Goal: Entertainment & Leisure: Browse casually

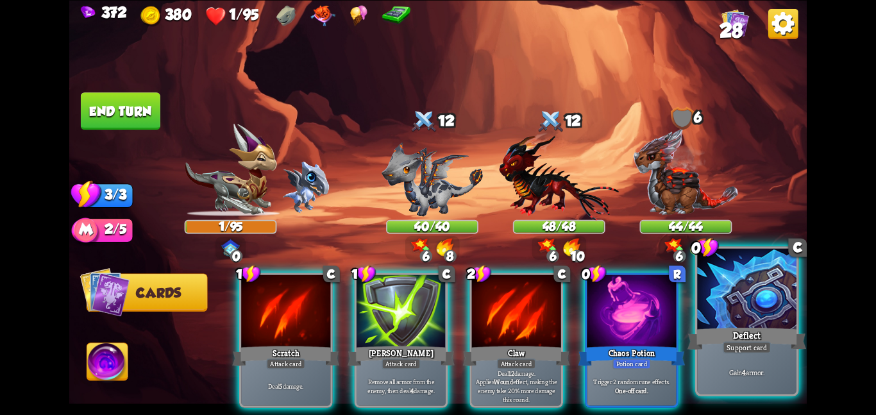
click at [741, 297] on div at bounding box center [746, 289] width 99 height 83
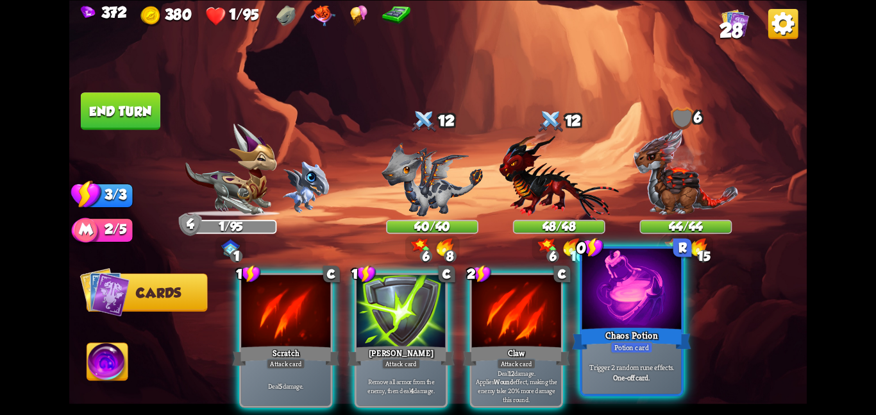
click at [637, 301] on div at bounding box center [631, 289] width 99 height 83
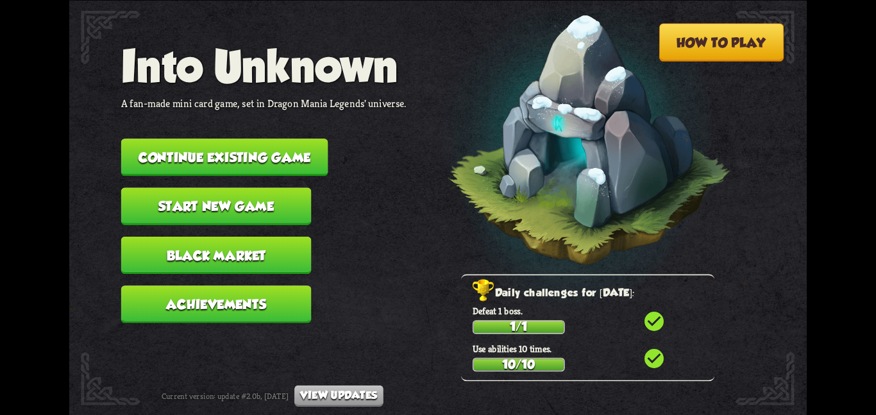
click at [269, 138] on button "Continue existing game" at bounding box center [224, 156] width 207 height 37
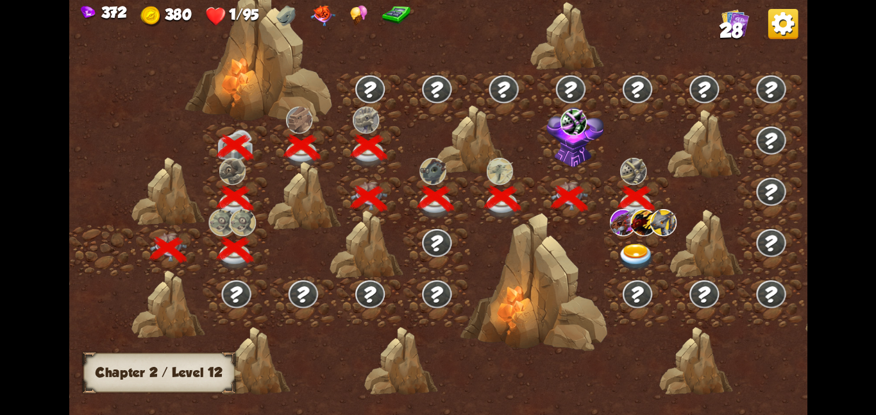
scroll to position [0, 195]
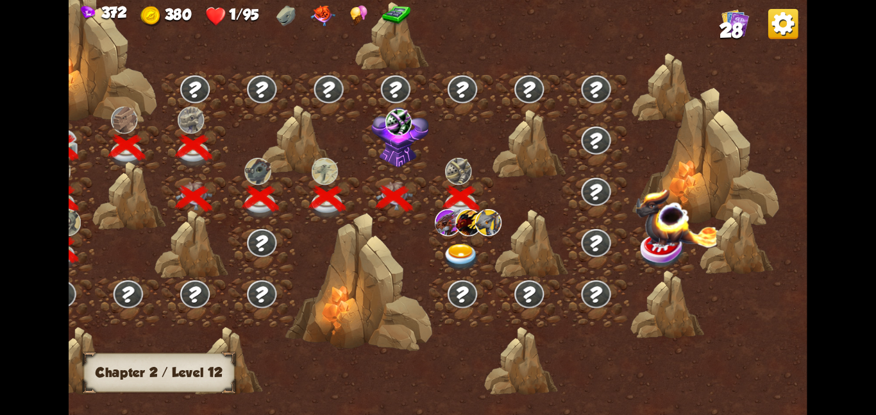
click at [466, 238] on div at bounding box center [462, 249] width 67 height 51
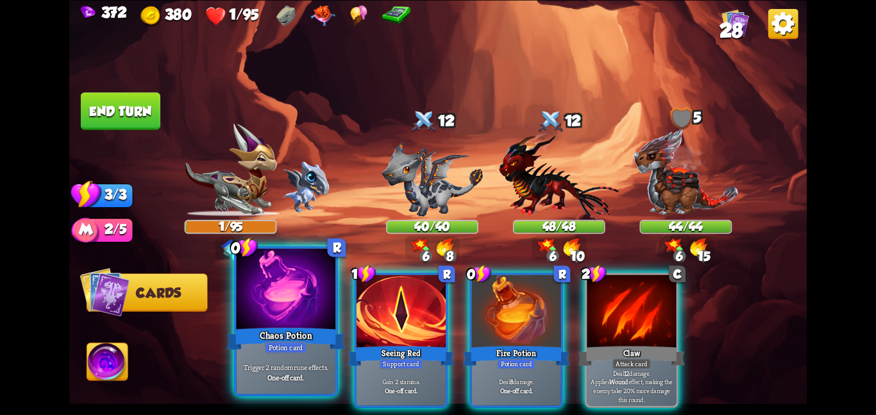
click at [293, 310] on div at bounding box center [285, 289] width 99 height 83
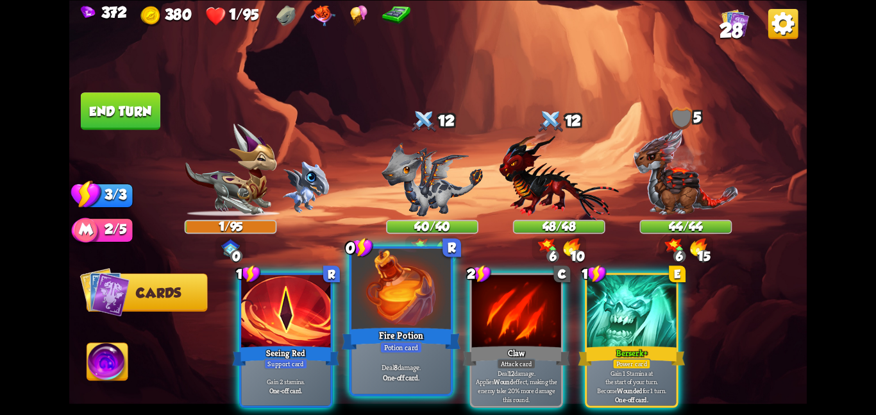
click at [381, 291] on div at bounding box center [400, 289] width 99 height 83
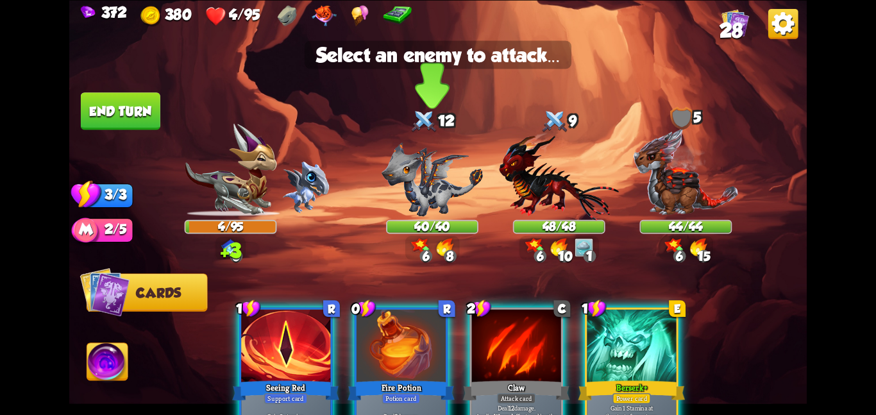
click at [406, 181] on img at bounding box center [431, 179] width 101 height 74
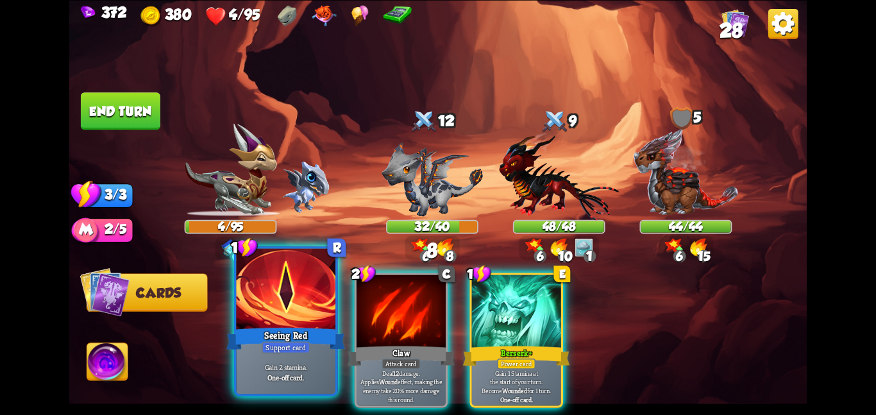
click at [281, 319] on div at bounding box center [285, 289] width 99 height 83
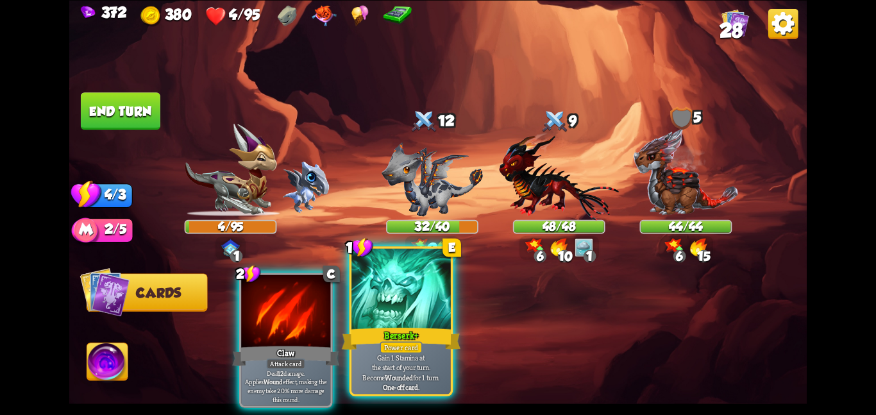
click at [402, 292] on div at bounding box center [400, 289] width 99 height 83
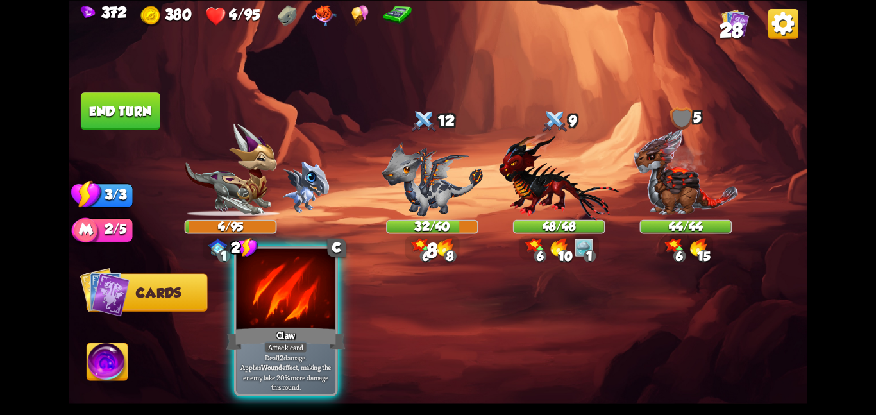
click at [316, 320] on div at bounding box center [285, 289] width 99 height 83
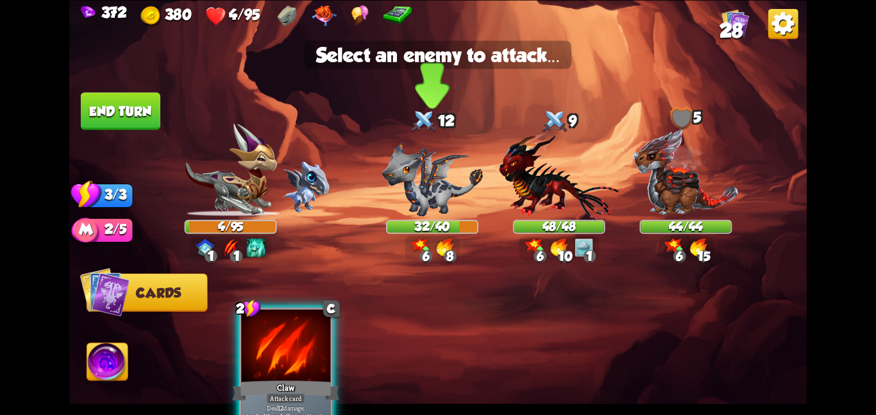
click at [404, 219] on div "32/40" at bounding box center [432, 226] width 92 height 14
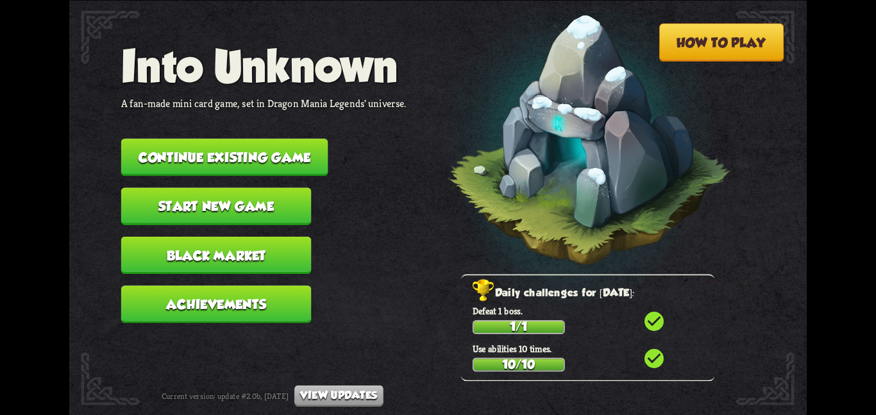
click at [175, 141] on button "Continue existing game" at bounding box center [224, 156] width 207 height 37
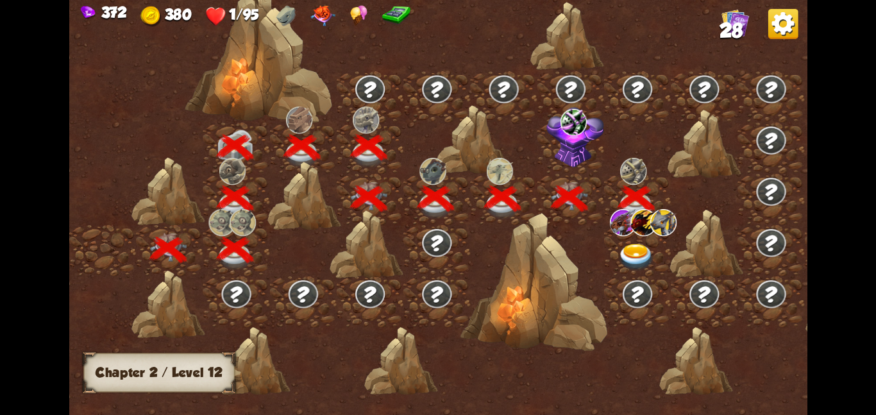
scroll to position [0, 195]
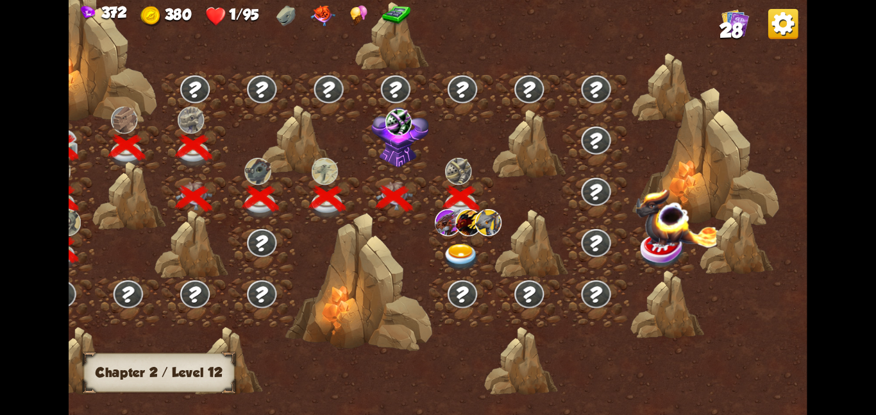
click at [453, 254] on img at bounding box center [460, 256] width 37 height 27
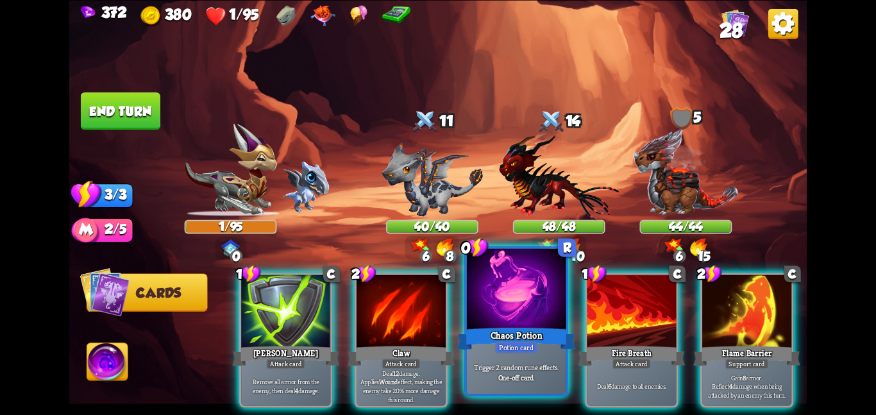
click at [498, 299] on div at bounding box center [516, 289] width 99 height 83
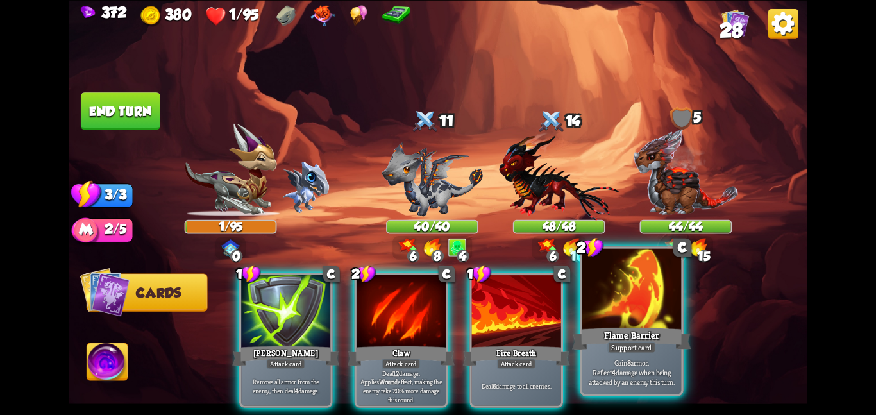
click at [587, 299] on div at bounding box center [631, 289] width 99 height 83
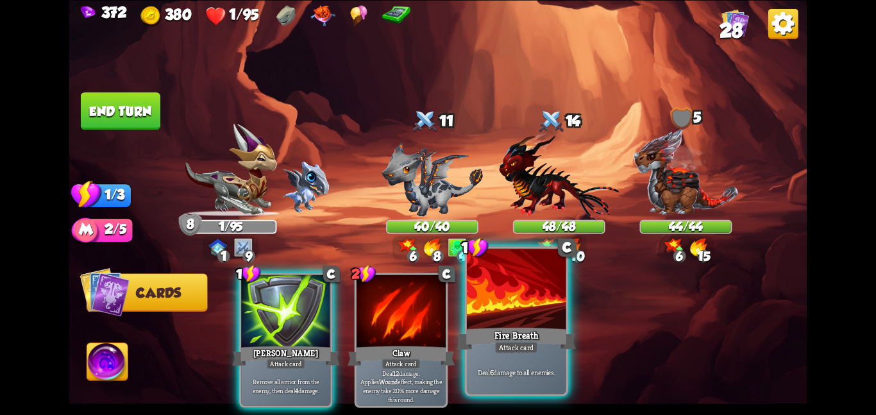
click at [504, 302] on div at bounding box center [516, 289] width 99 height 83
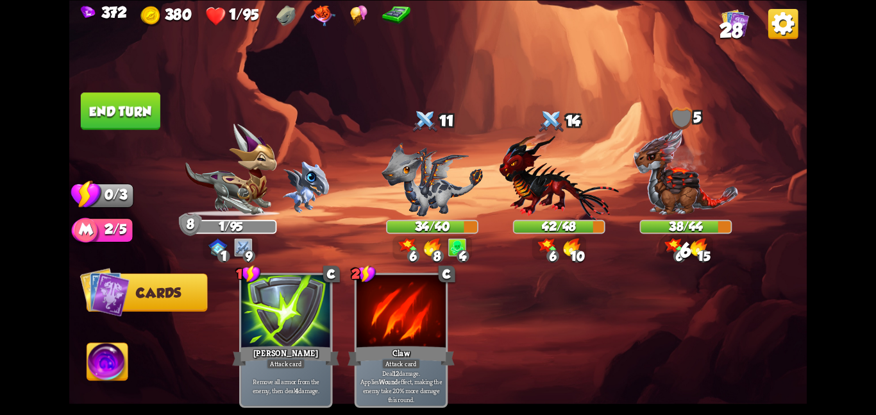
click at [114, 119] on button "End turn" at bounding box center [120, 110] width 79 height 37
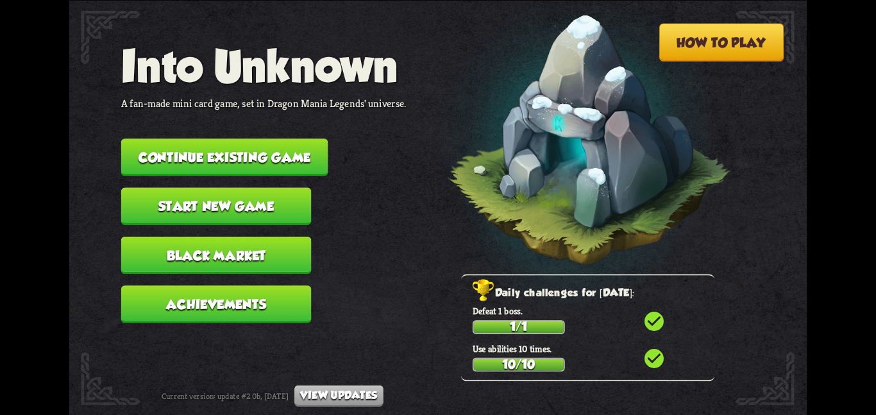
click at [247, 138] on button "Continue existing game" at bounding box center [224, 156] width 207 height 37
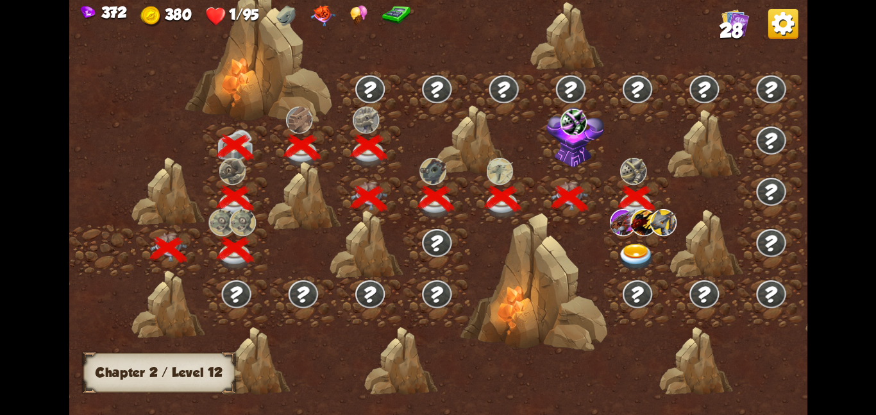
scroll to position [0, 195]
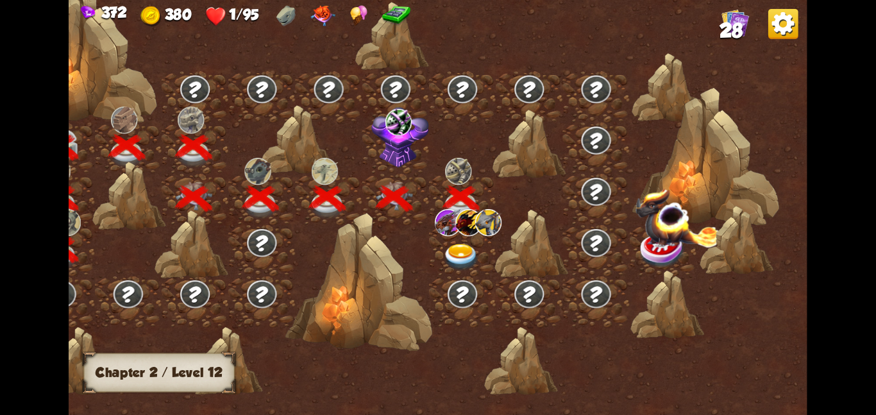
click at [444, 228] on img at bounding box center [448, 221] width 26 height 27
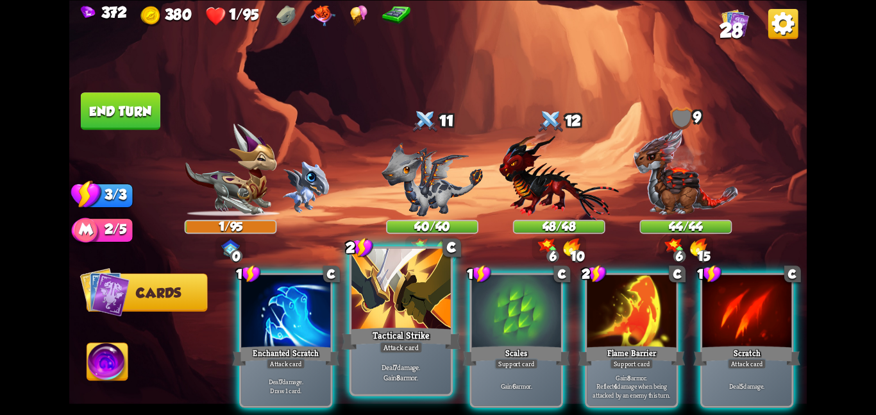
click at [408, 292] on div at bounding box center [400, 289] width 99 height 83
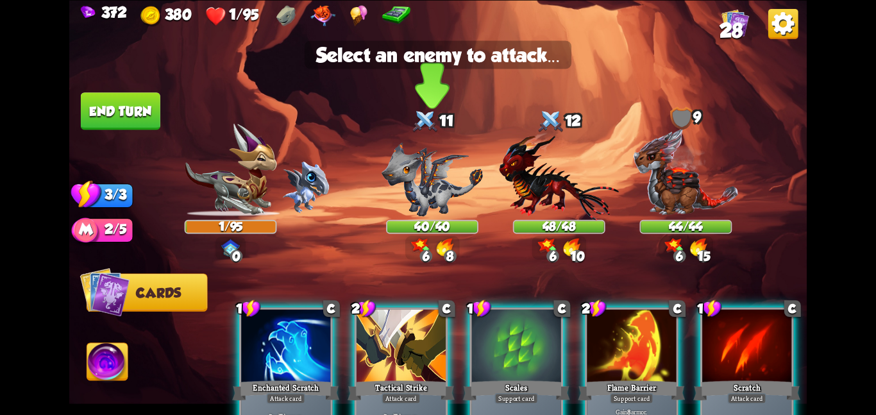
click at [425, 183] on img at bounding box center [431, 179] width 101 height 74
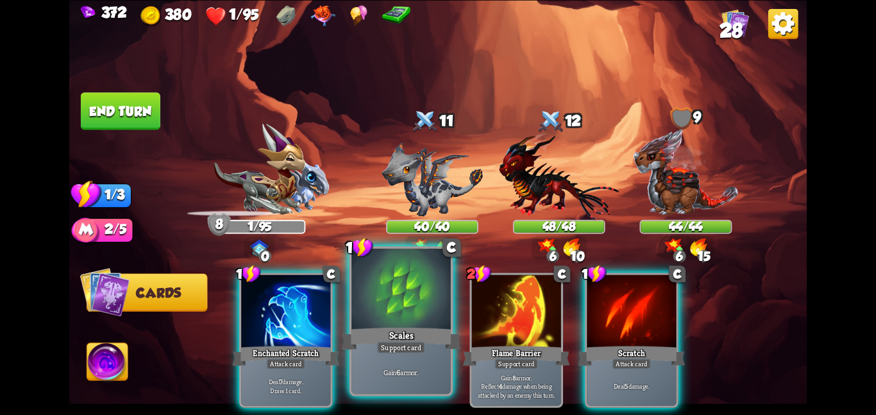
click at [406, 295] on div at bounding box center [400, 289] width 99 height 83
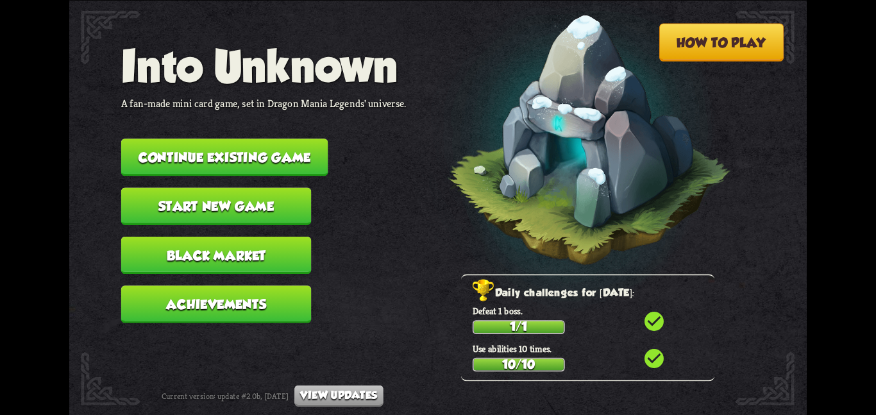
click at [244, 143] on button "Continue existing game" at bounding box center [224, 156] width 207 height 37
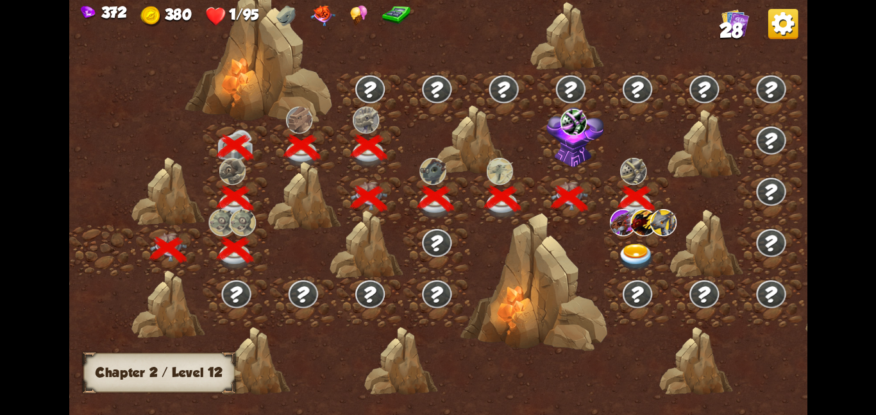
scroll to position [0, 195]
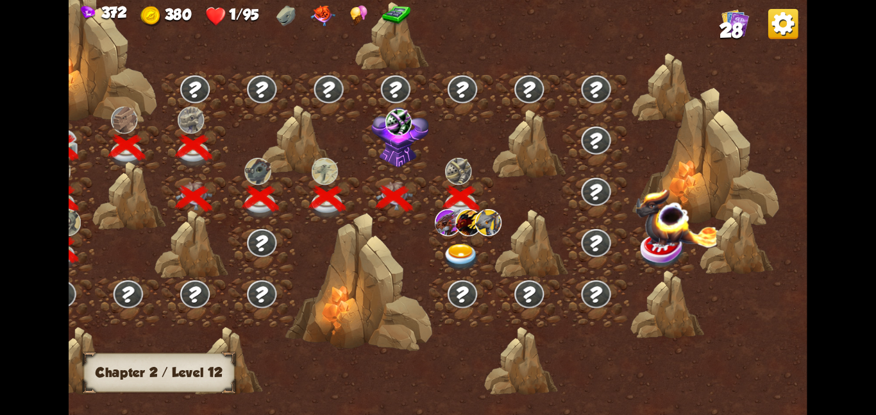
click at [449, 227] on img at bounding box center [448, 221] width 26 height 27
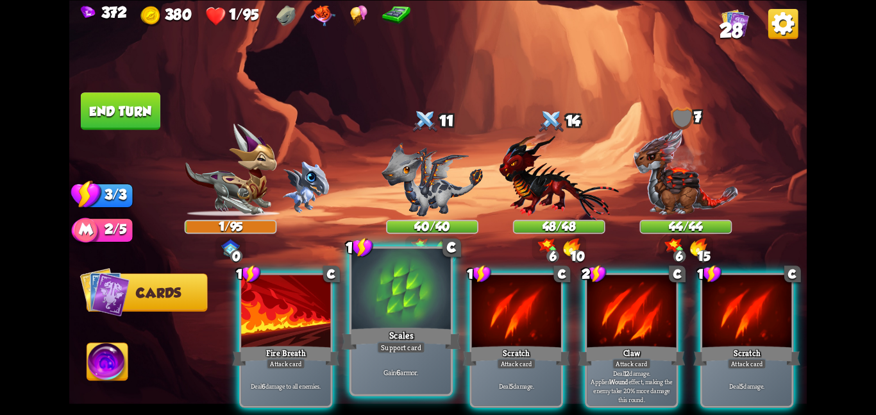
click at [394, 306] on div at bounding box center [400, 289] width 99 height 83
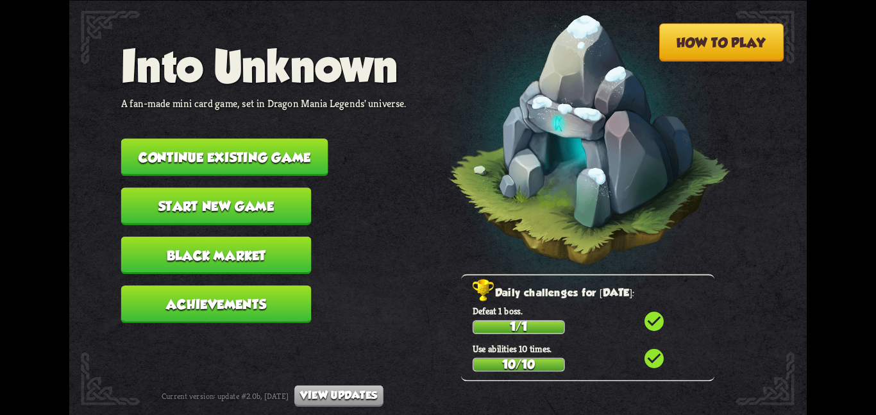
click at [247, 138] on button "Continue existing game" at bounding box center [224, 156] width 207 height 37
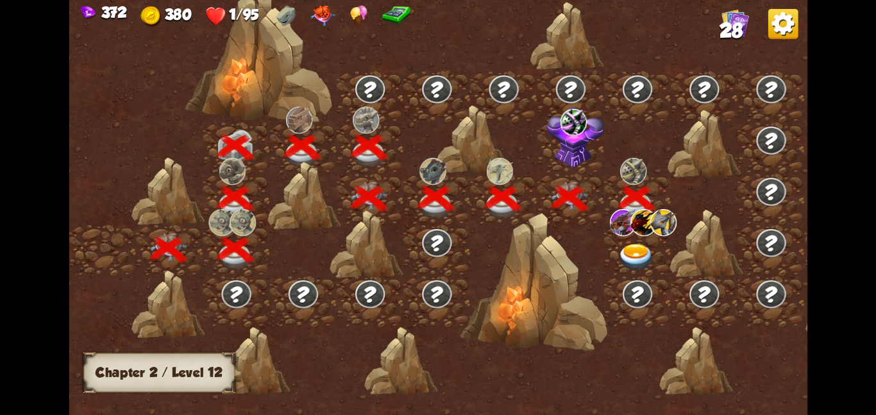
scroll to position [0, 195]
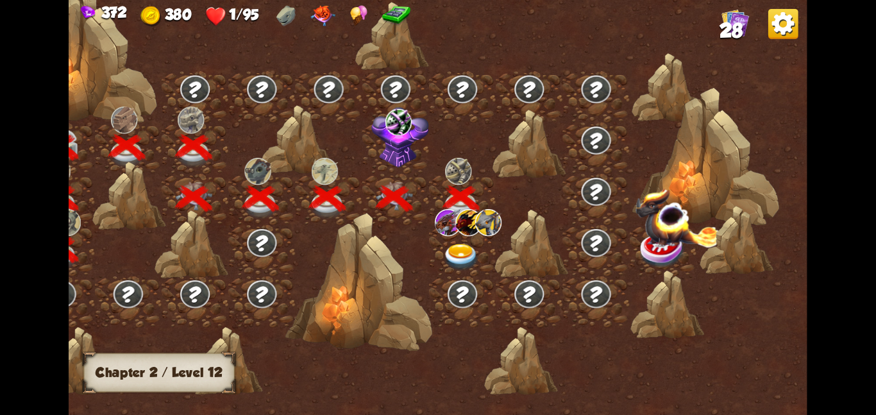
click at [444, 241] on div at bounding box center [462, 249] width 67 height 51
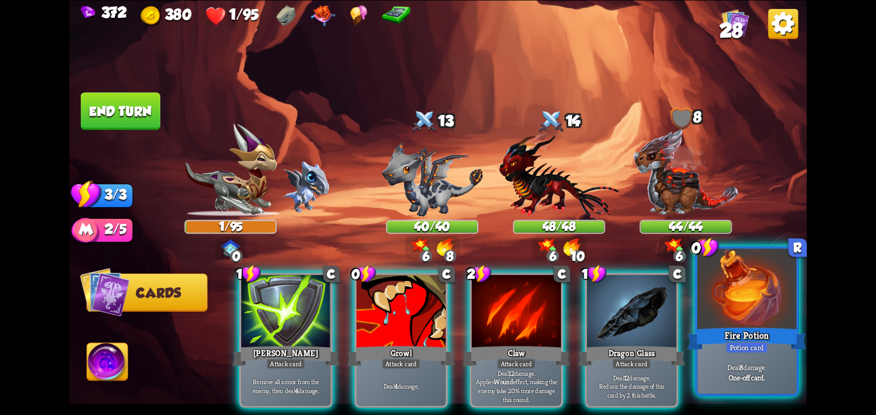
click at [754, 326] on div "Fire Potion" at bounding box center [746, 338] width 119 height 26
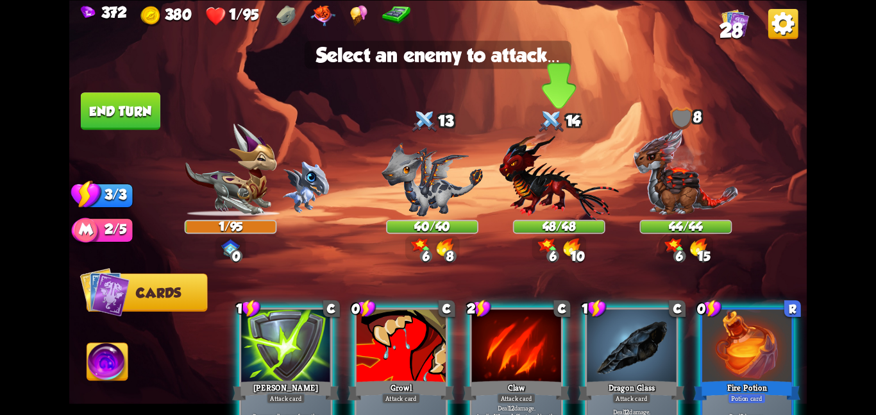
click at [570, 188] on img at bounding box center [559, 175] width 120 height 88
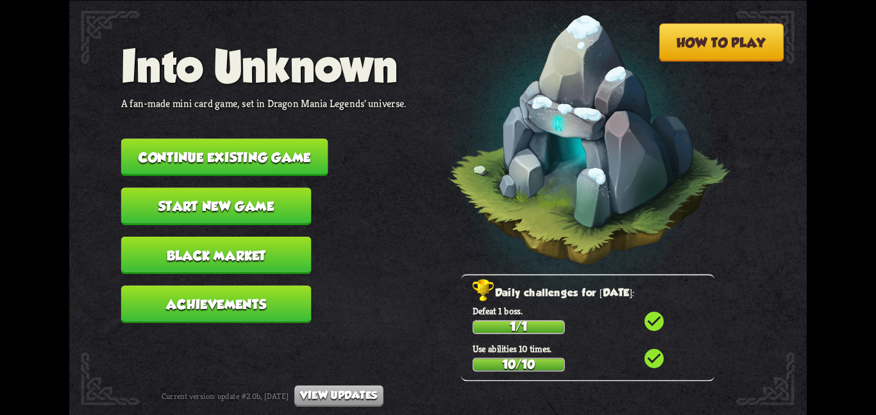
click at [207, 141] on button "Continue existing game" at bounding box center [224, 156] width 207 height 37
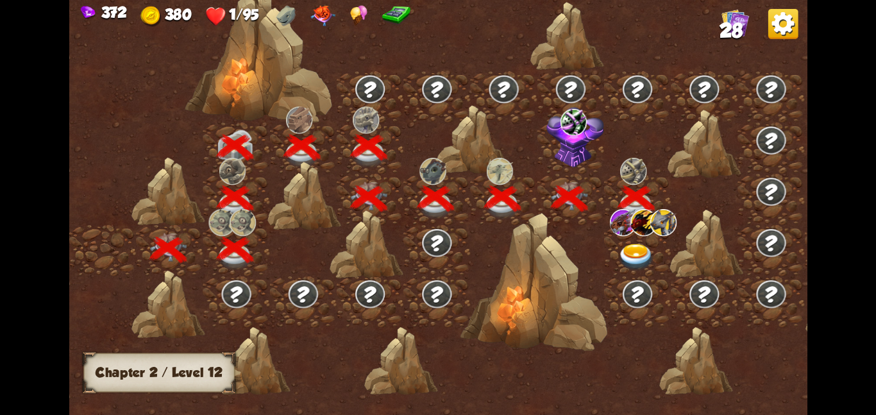
scroll to position [0, 195]
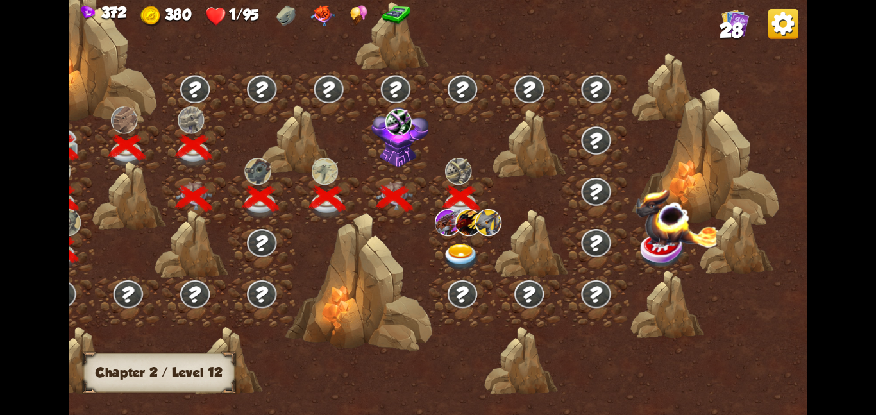
click at [440, 238] on div at bounding box center [462, 249] width 67 height 51
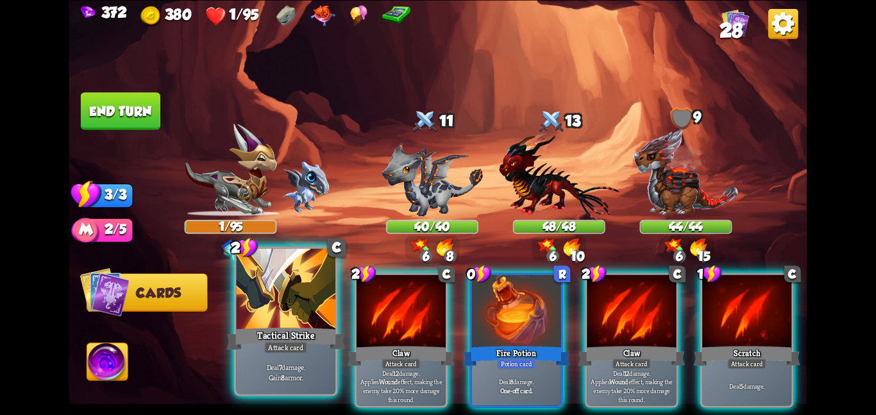
click at [324, 290] on div at bounding box center [285, 289] width 99 height 83
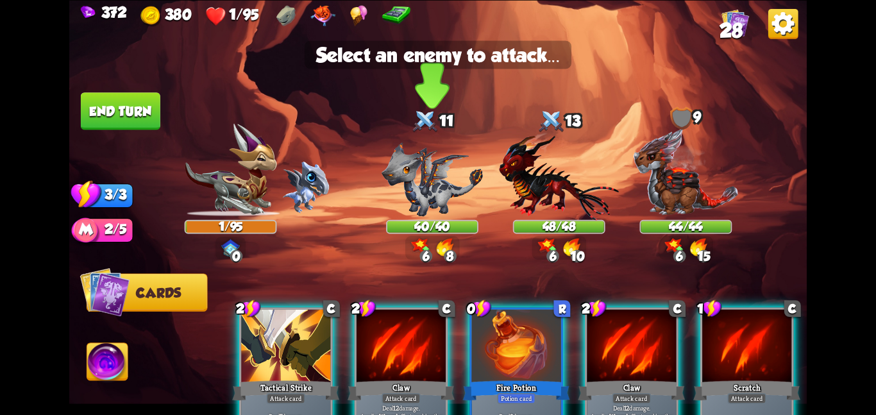
click at [404, 219] on div "40/40" at bounding box center [432, 226] width 92 height 14
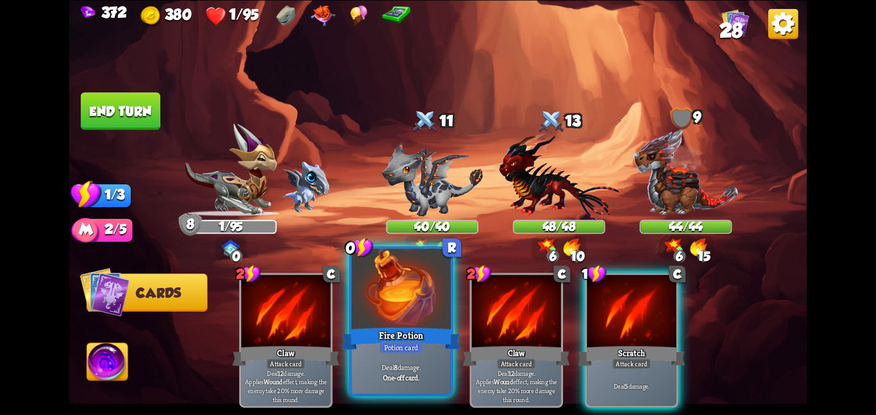
click at [410, 304] on div at bounding box center [400, 289] width 99 height 83
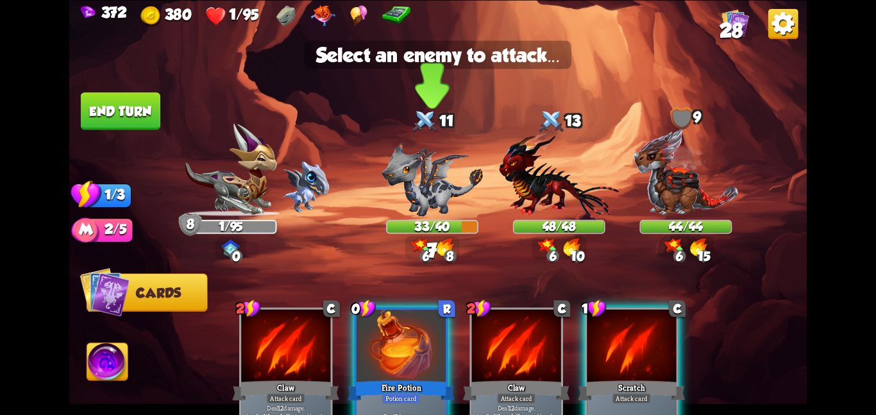
click at [420, 190] on img at bounding box center [431, 179] width 101 height 74
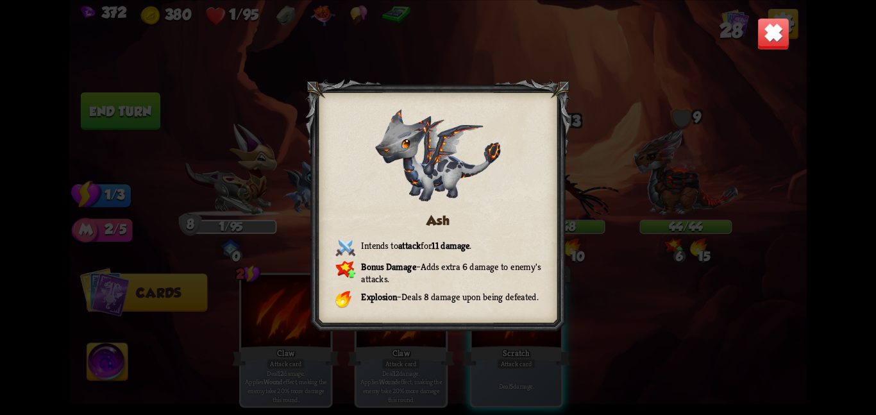
click at [765, 26] on img at bounding box center [773, 33] width 32 height 32
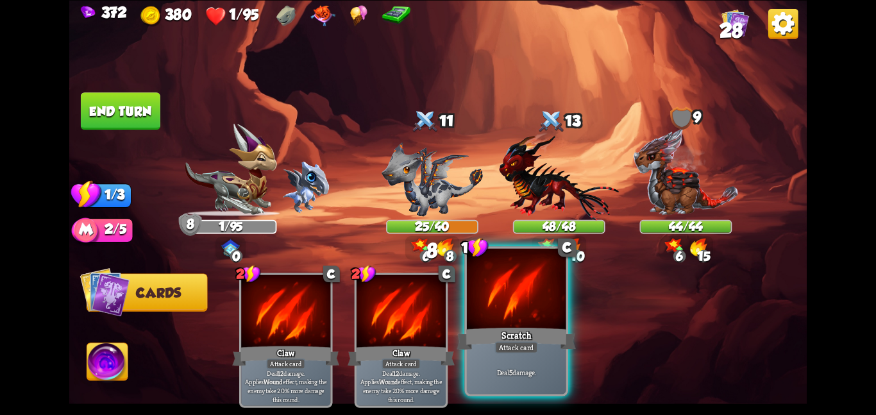
click at [545, 292] on div at bounding box center [516, 289] width 99 height 83
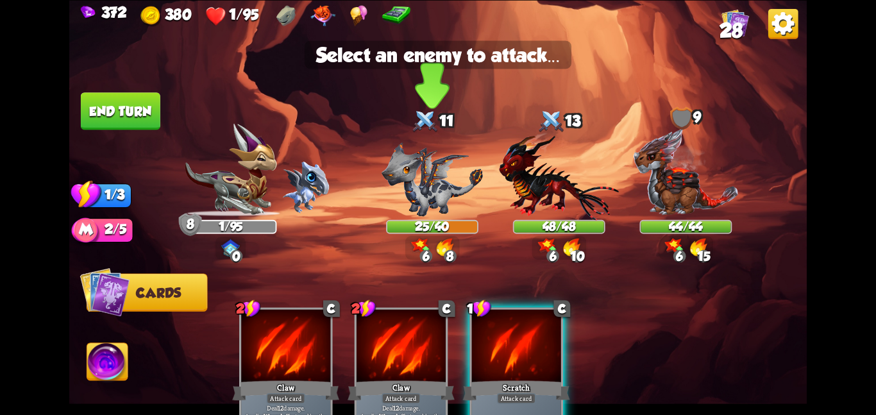
click at [423, 165] on img at bounding box center [431, 179] width 101 height 74
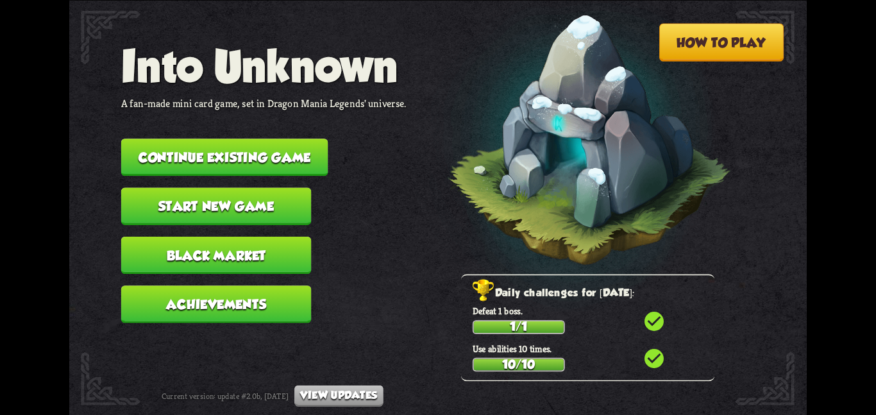
click at [266, 138] on button "Continue existing game" at bounding box center [224, 156] width 207 height 37
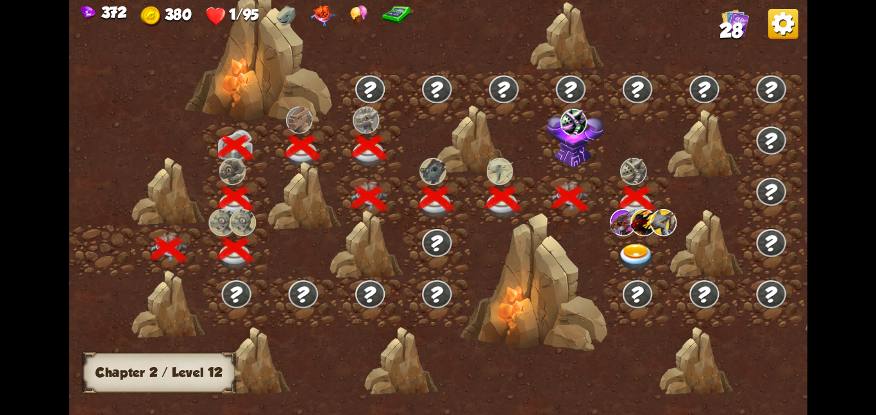
scroll to position [0, 195]
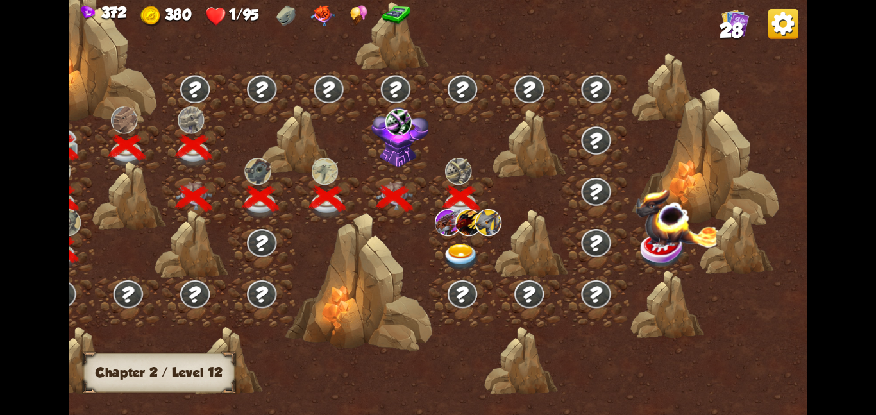
click at [456, 243] on img at bounding box center [460, 256] width 37 height 27
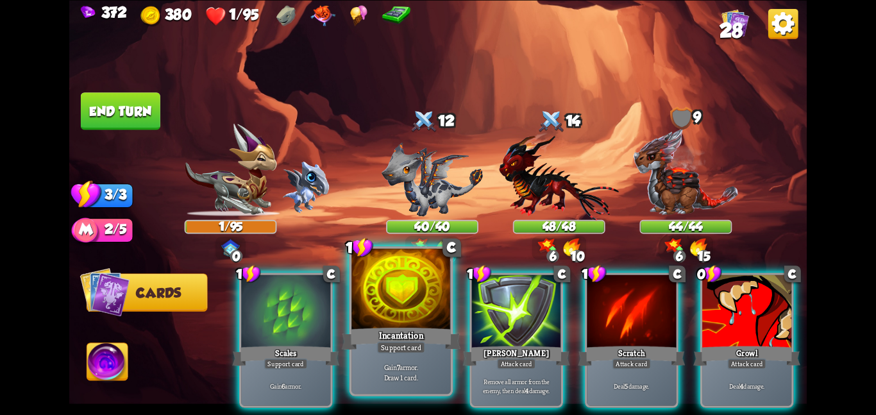
click at [411, 317] on div at bounding box center [400, 289] width 99 height 83
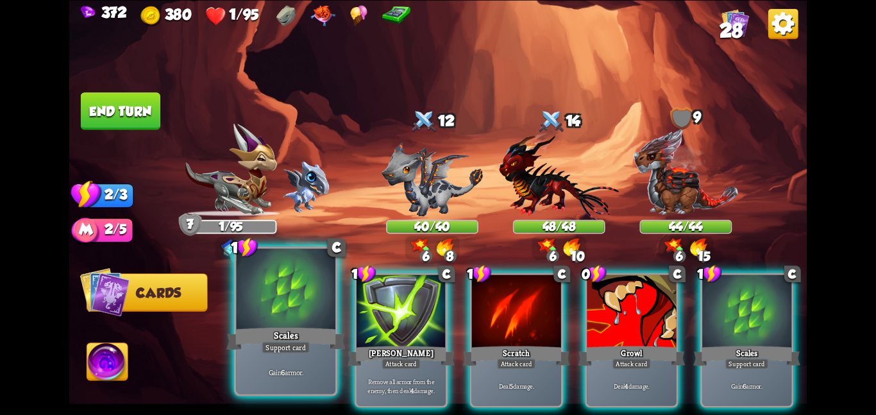
click at [317, 308] on div at bounding box center [285, 289] width 99 height 83
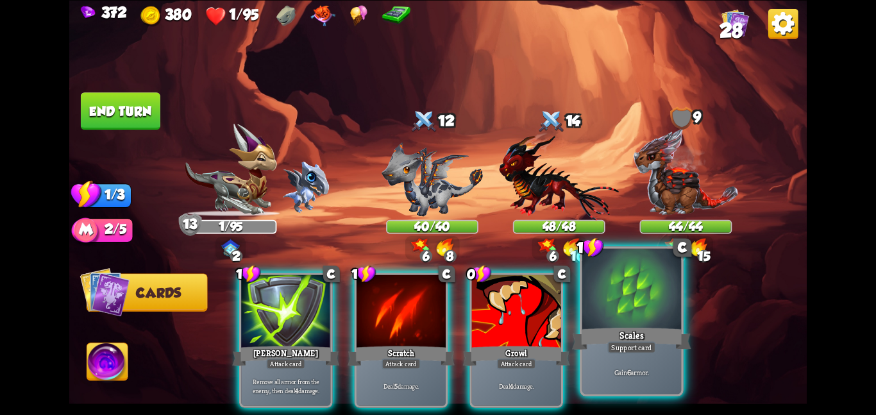
click at [627, 324] on div at bounding box center [631, 289] width 99 height 83
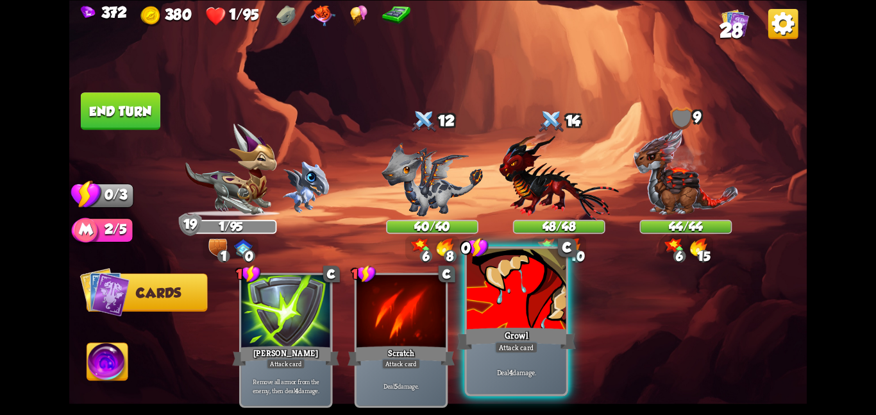
click at [484, 321] on div at bounding box center [516, 289] width 99 height 83
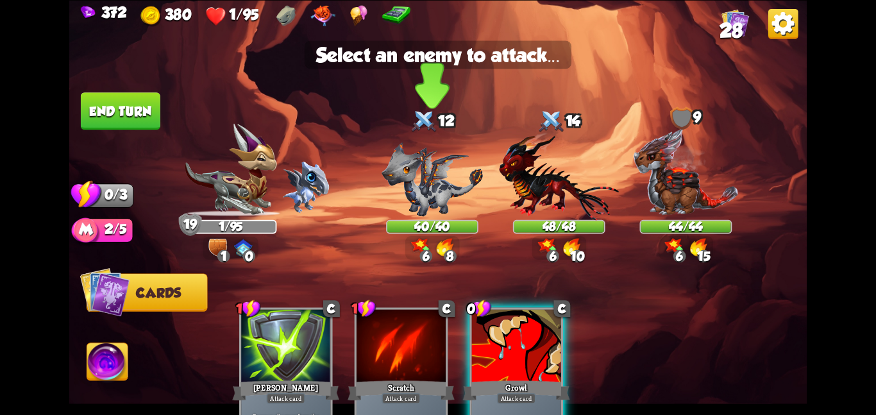
click at [423, 145] on img at bounding box center [431, 179] width 101 height 74
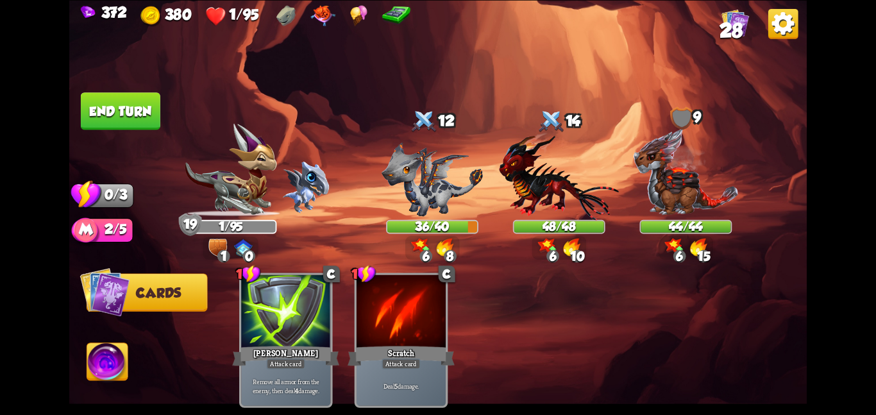
click at [114, 101] on button "End turn" at bounding box center [120, 111] width 79 height 38
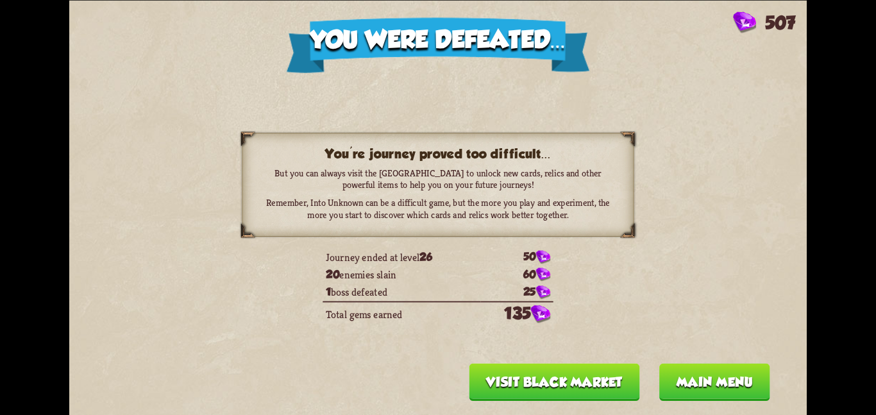
click at [540, 378] on button "Visit Black Market" at bounding box center [554, 381] width 170 height 37
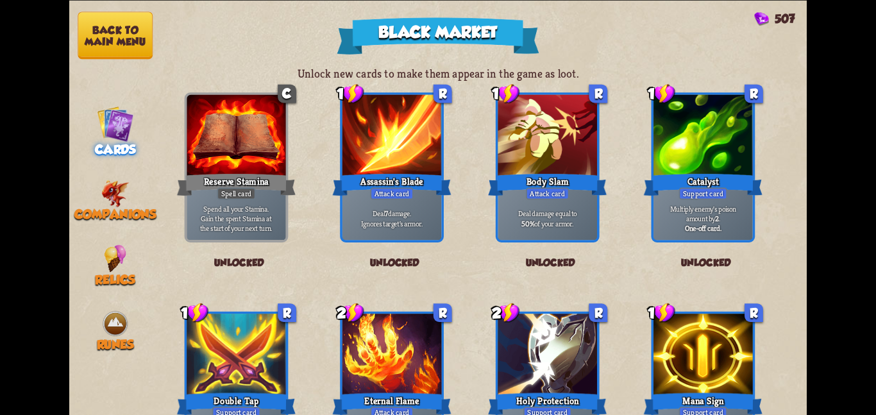
click at [540, 378] on div at bounding box center [546, 354] width 99 height 83
click at [100, 211] on nav "Back to main menu Cards Companions Relics Runes" at bounding box center [115, 207] width 92 height 415
click at [108, 195] on img at bounding box center [115, 193] width 28 height 28
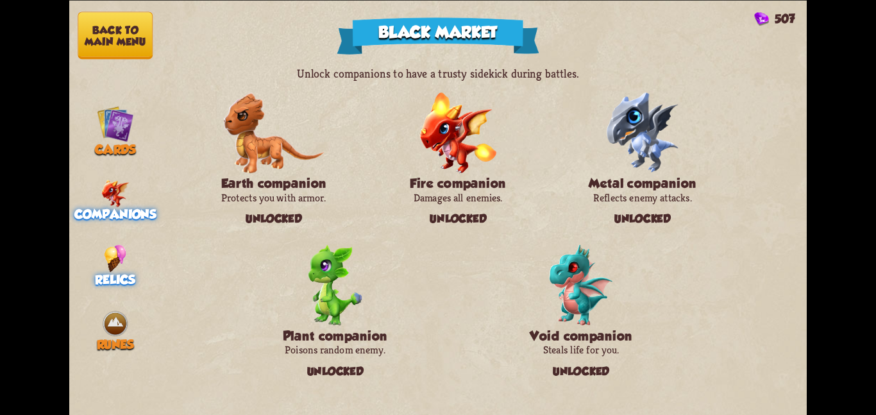
click at [108, 244] on img at bounding box center [115, 258] width 22 height 28
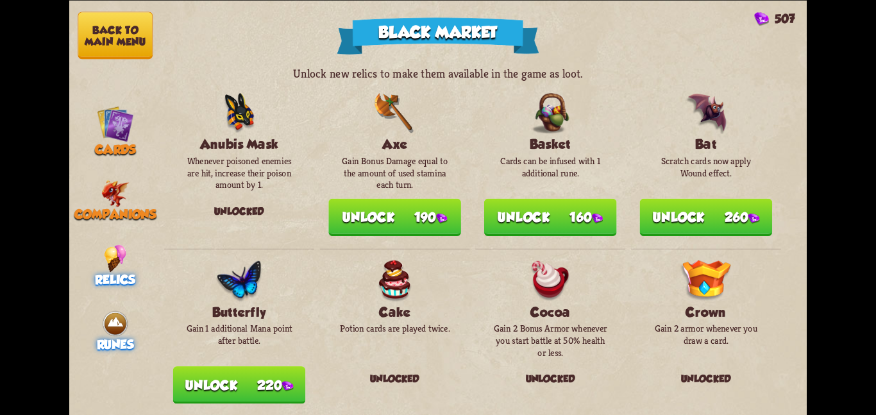
click at [113, 310] on img at bounding box center [115, 324] width 28 height 28
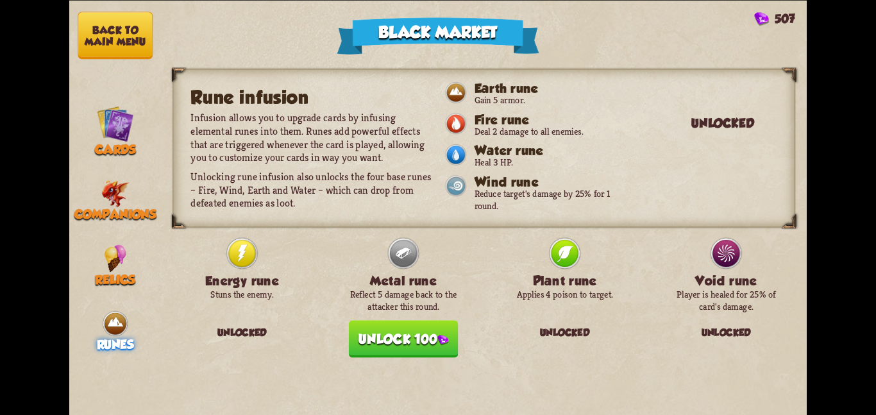
click at [437, 335] on img at bounding box center [442, 340] width 11 height 10
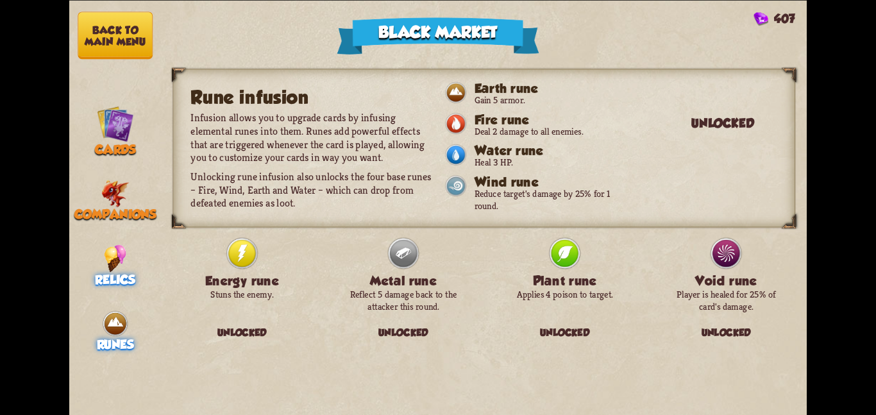
click at [125, 257] on img at bounding box center [115, 258] width 22 height 28
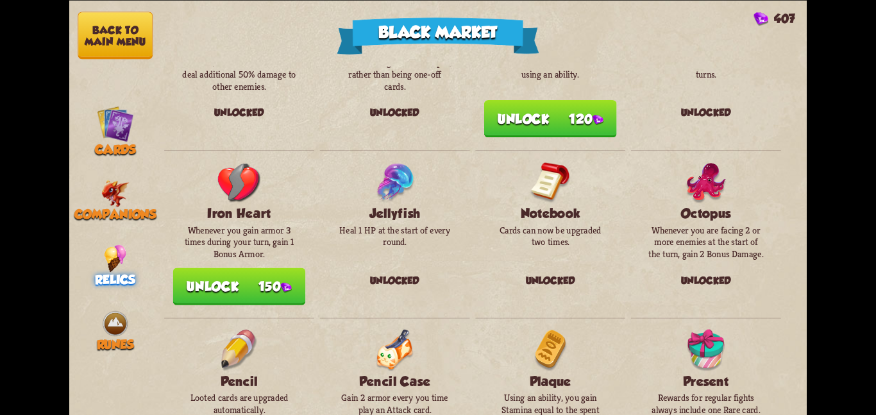
scroll to position [676, 0]
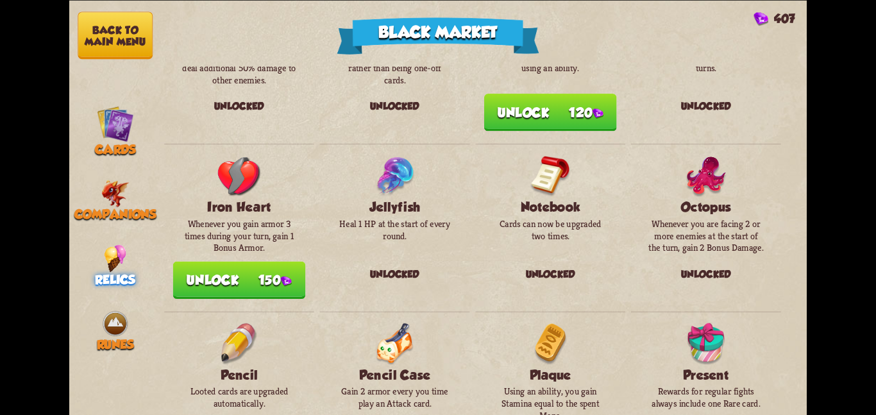
click at [272, 265] on button "Unlock 150" at bounding box center [239, 279] width 133 height 37
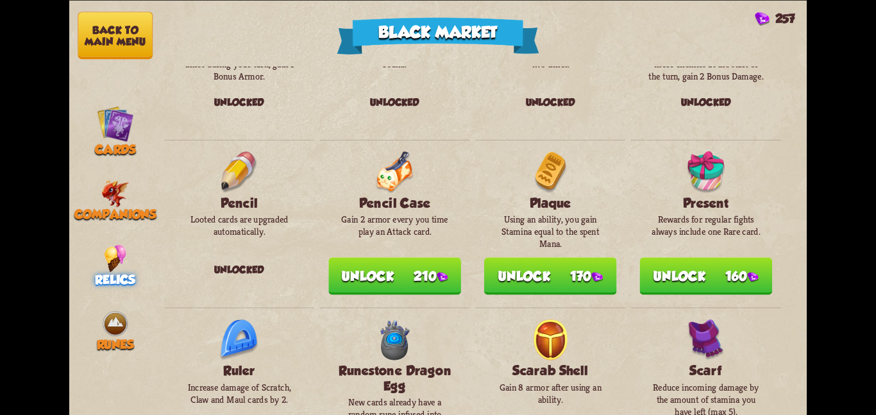
scroll to position [870, 0]
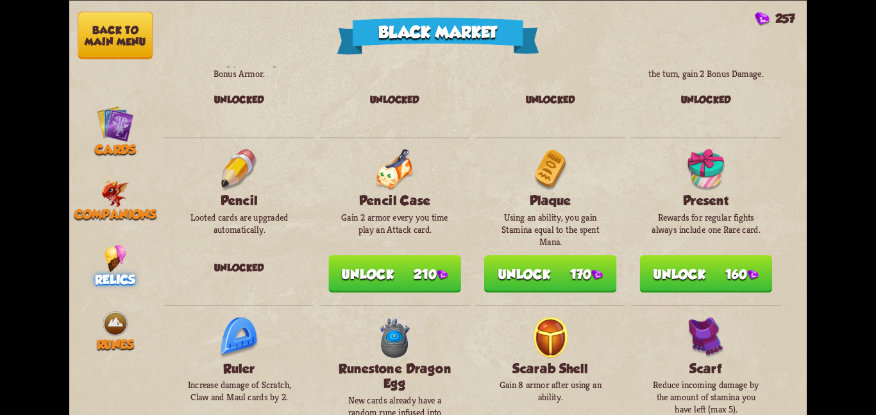
click at [439, 269] on img at bounding box center [441, 274] width 11 height 10
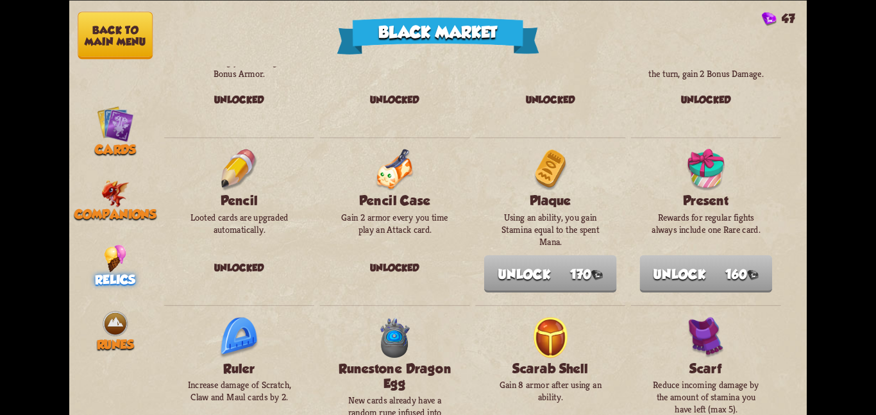
click at [113, 40] on button "Back to main menu" at bounding box center [115, 35] width 75 height 47
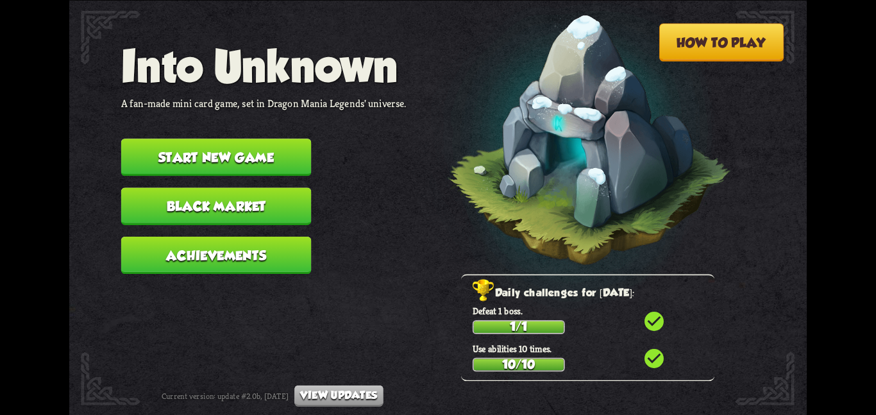
click at [206, 138] on button "Start new game" at bounding box center [216, 156] width 190 height 37
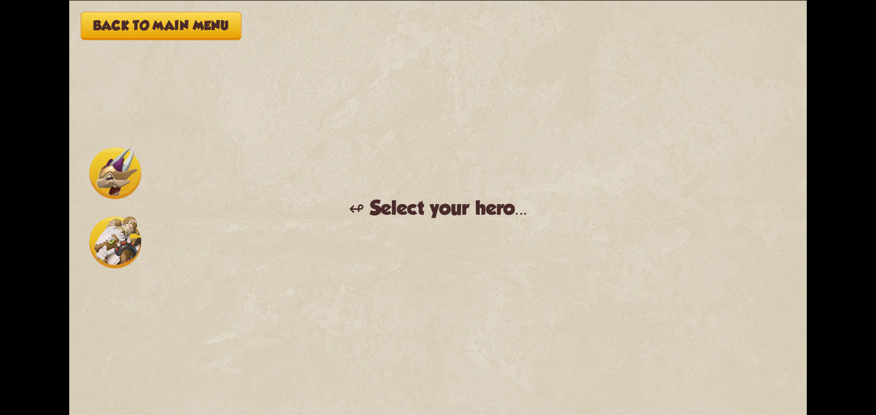
click at [124, 179] on img at bounding box center [115, 173] width 52 height 52
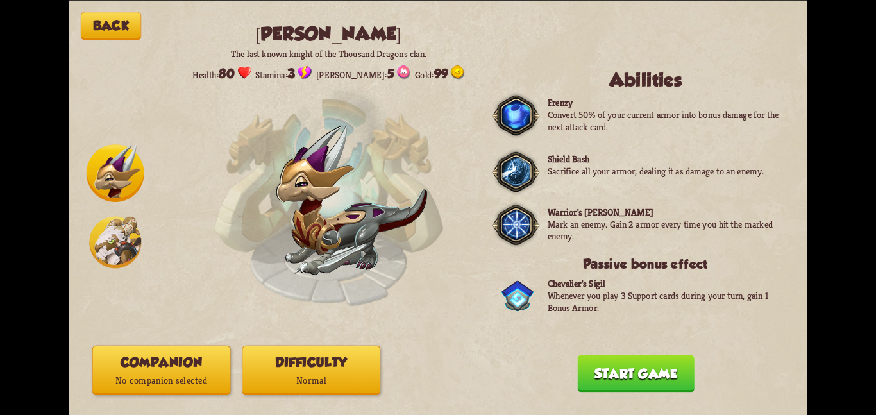
click at [212, 354] on button "Companion No companion selected" at bounding box center [161, 369] width 138 height 49
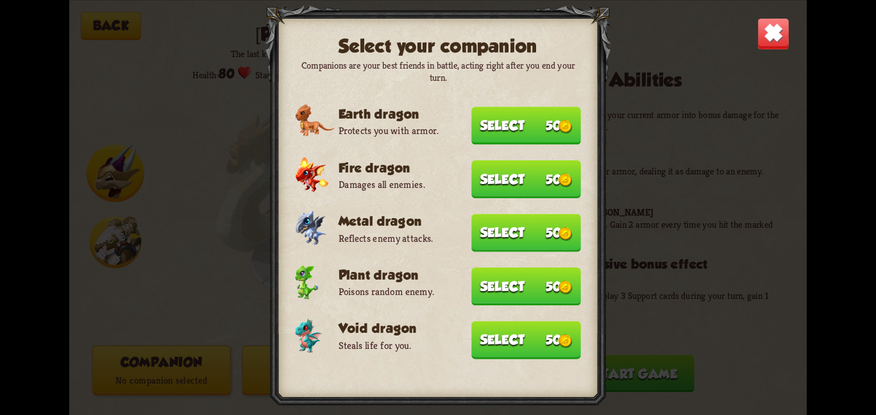
click at [488, 239] on button "Select 50" at bounding box center [526, 232] width 110 height 38
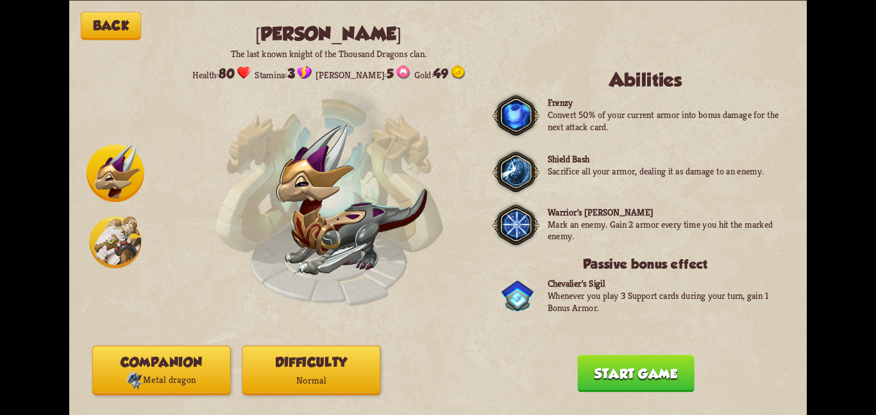
click at [317, 368] on button "Difficulty Normal" at bounding box center [311, 369] width 138 height 49
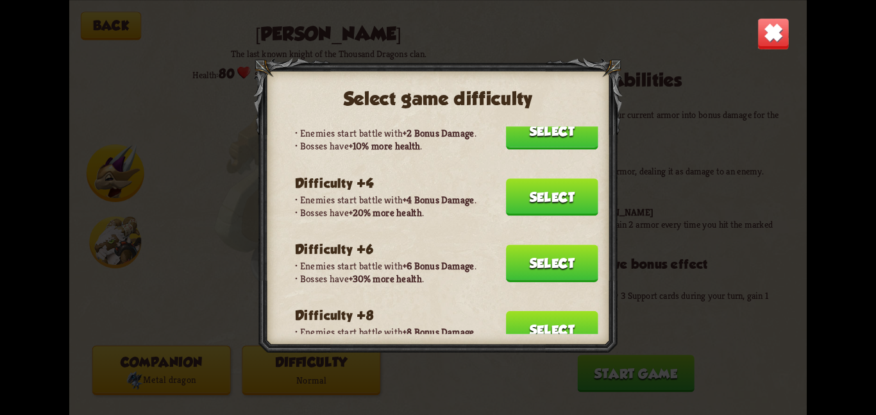
scroll to position [80, 0]
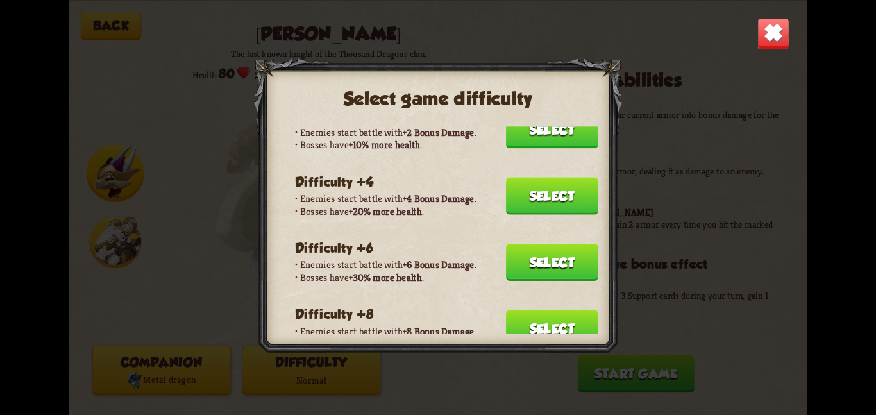
click at [537, 247] on button "Select" at bounding box center [552, 261] width 92 height 37
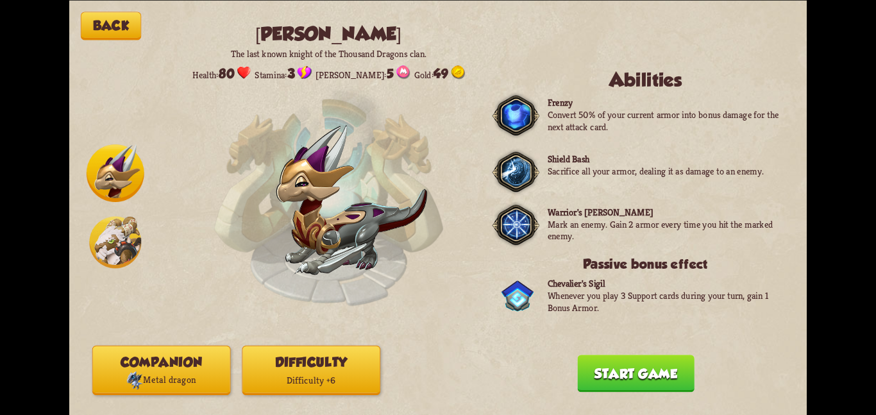
click at [630, 368] on button "Start game" at bounding box center [635, 372] width 117 height 37
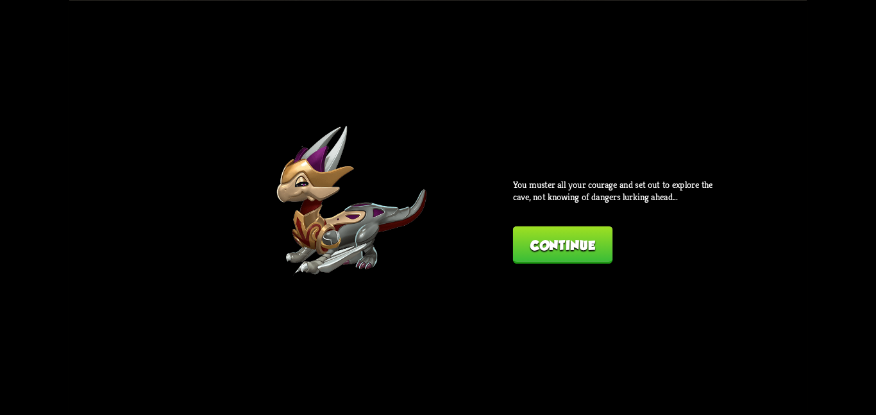
click at [534, 250] on button "Continue" at bounding box center [562, 244] width 99 height 37
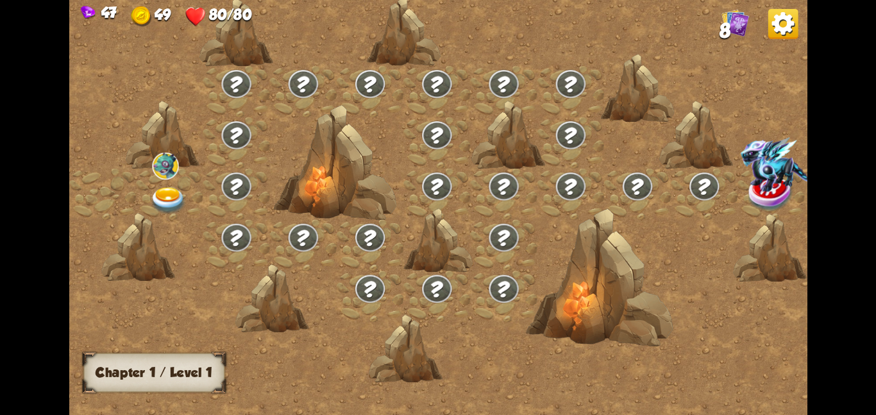
click at [171, 225] on div at bounding box center [138, 246] width 74 height 69
click at [169, 210] on img at bounding box center [168, 200] width 37 height 27
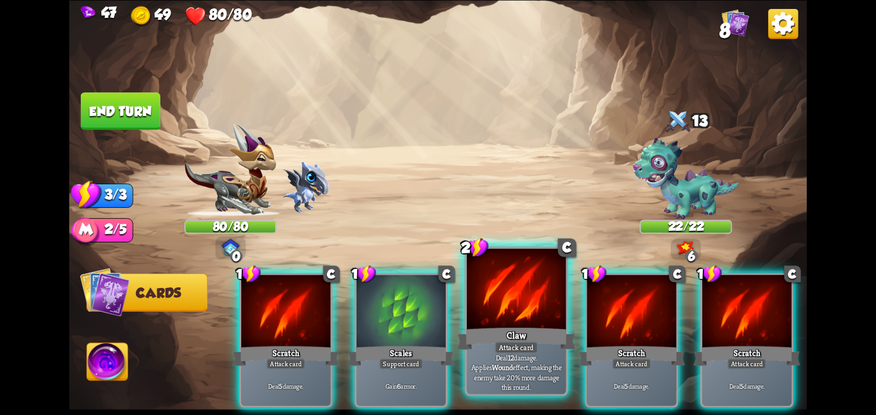
click at [527, 320] on div at bounding box center [516, 289] width 99 height 83
click at [586, 320] on div at bounding box center [630, 311] width 89 height 75
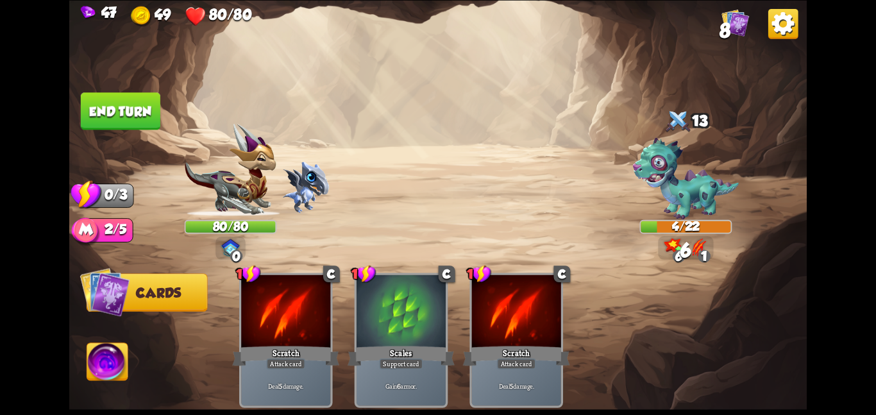
click at [137, 353] on img at bounding box center [437, 207] width 737 height 415
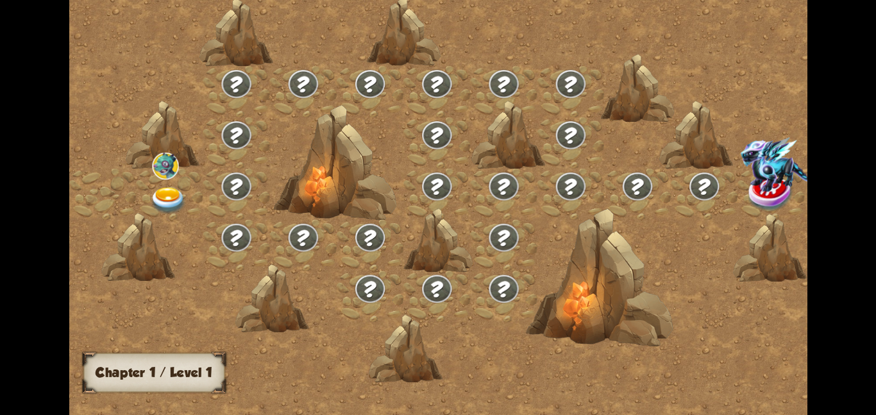
click at [152, 174] on img at bounding box center [165, 165] width 26 height 27
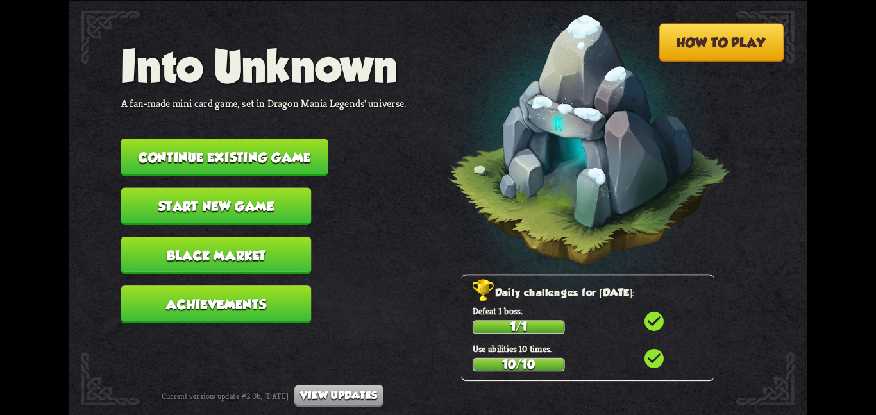
click at [168, 149] on button "Continue existing game" at bounding box center [224, 156] width 207 height 37
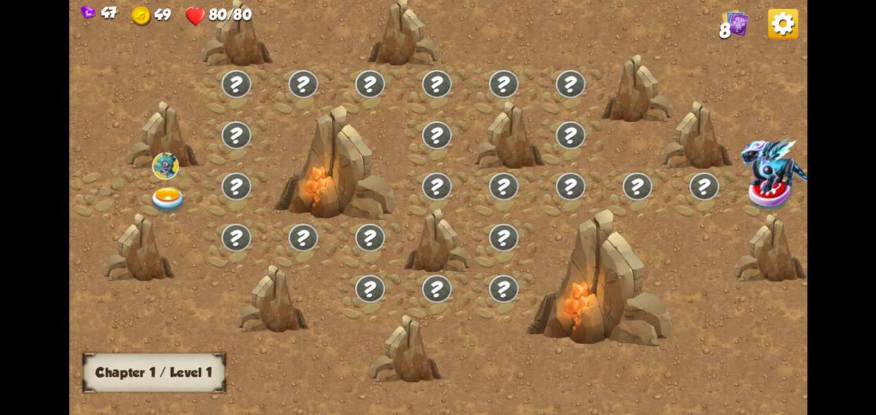
click at [144, 185] on div at bounding box center [169, 193] width 67 height 51
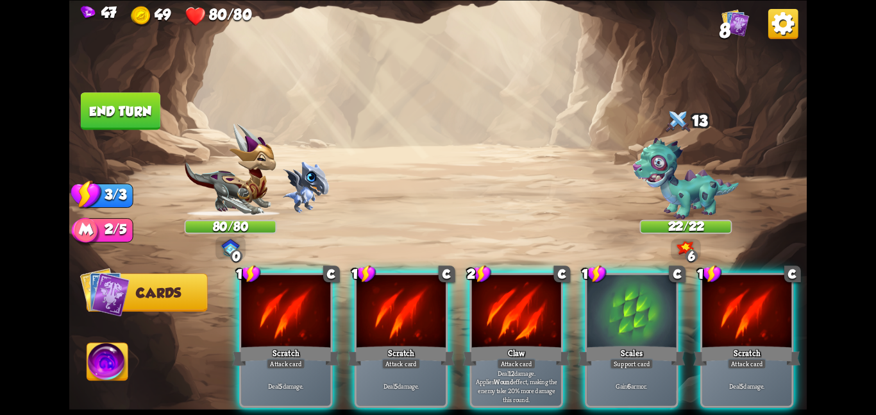
click at [718, 14] on div "47 49 80/80 8" at bounding box center [437, 13] width 737 height 26
click at [724, 37] on span "8" at bounding box center [724, 30] width 11 height 22
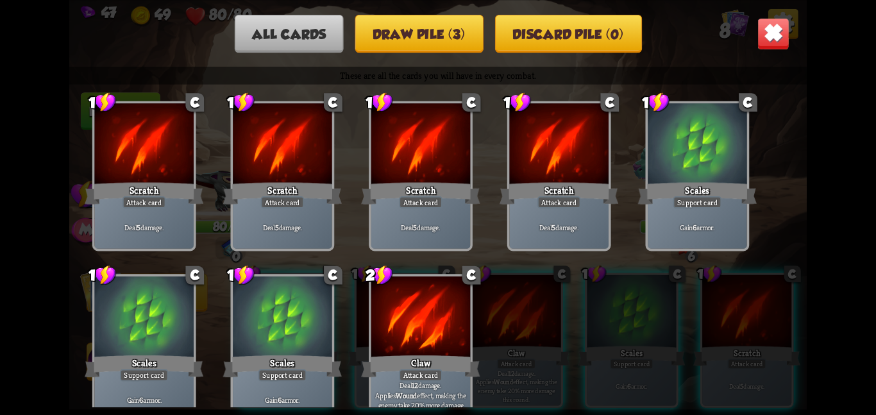
click at [768, 38] on img at bounding box center [773, 33] width 32 height 32
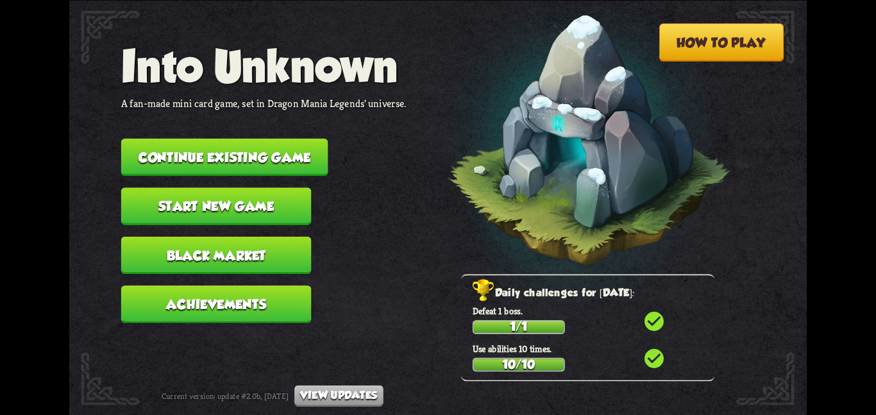
click at [207, 144] on button "Continue existing game" at bounding box center [224, 156] width 207 height 37
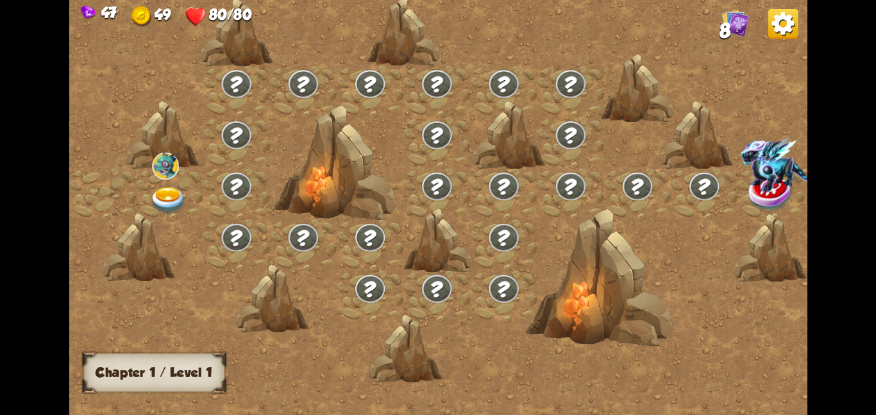
click at [161, 183] on div at bounding box center [169, 193] width 67 height 51
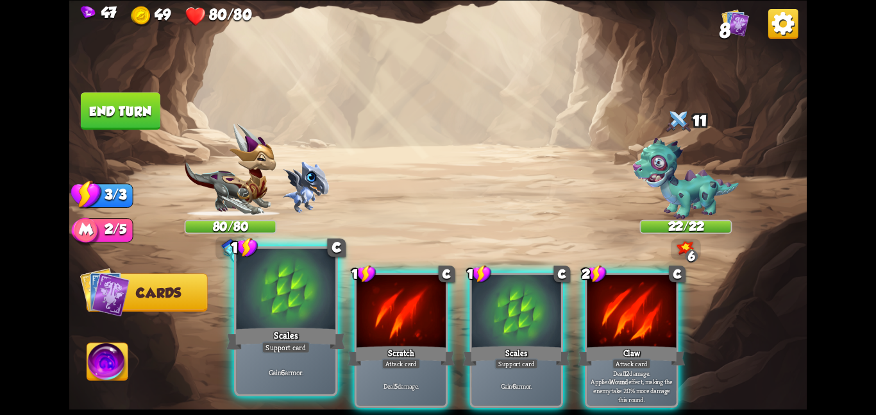
click at [301, 309] on div at bounding box center [285, 289] width 99 height 83
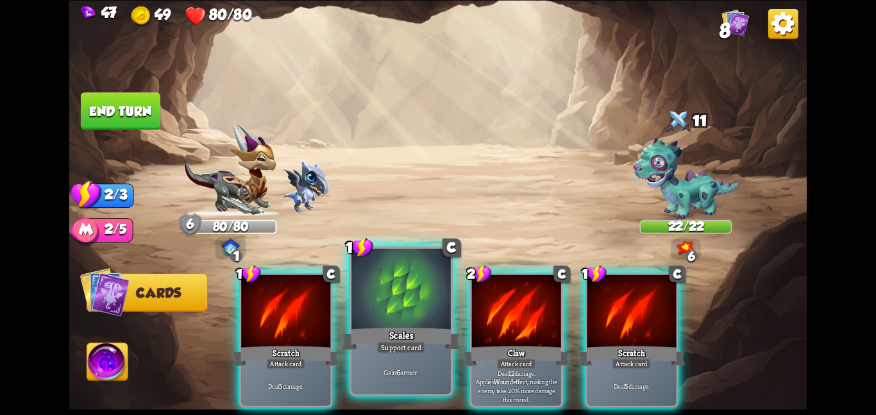
click at [398, 280] on div at bounding box center [400, 289] width 99 height 83
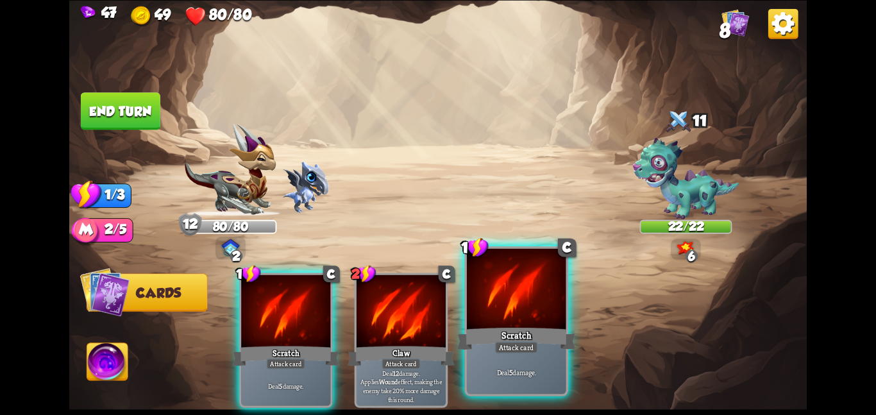
click at [497, 313] on div at bounding box center [516, 289] width 99 height 83
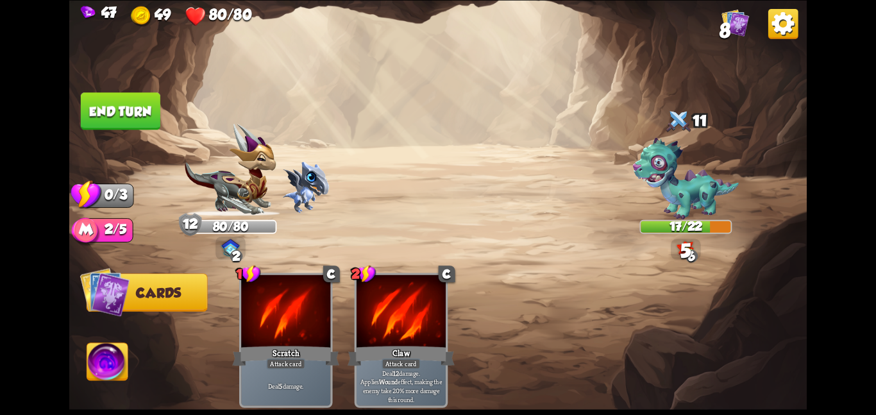
click at [143, 80] on img at bounding box center [437, 207] width 737 height 415
click at [140, 97] on button "End turn" at bounding box center [120, 110] width 79 height 37
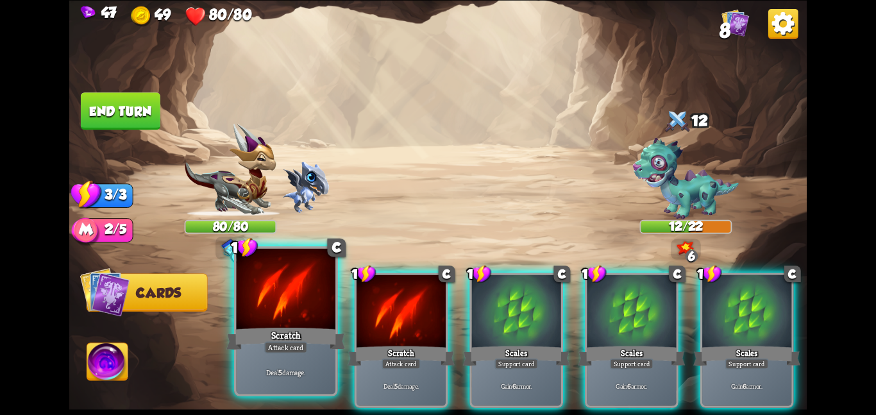
click at [310, 326] on div "Scratch" at bounding box center [285, 338] width 119 height 26
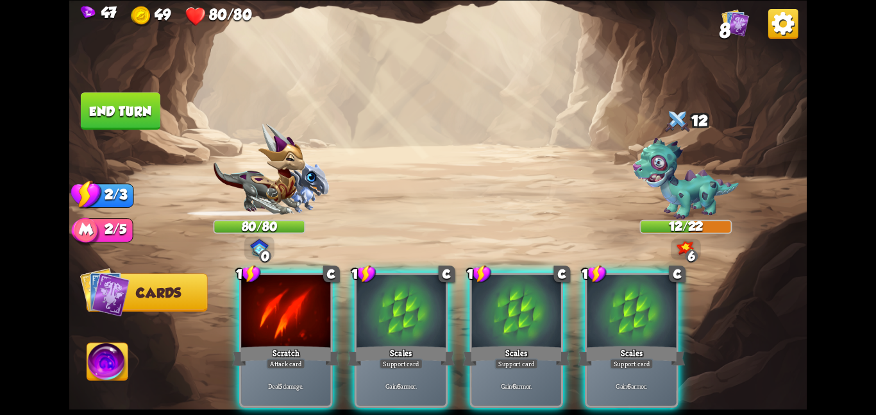
click at [310, 344] on div "Scratch" at bounding box center [285, 356] width 107 height 24
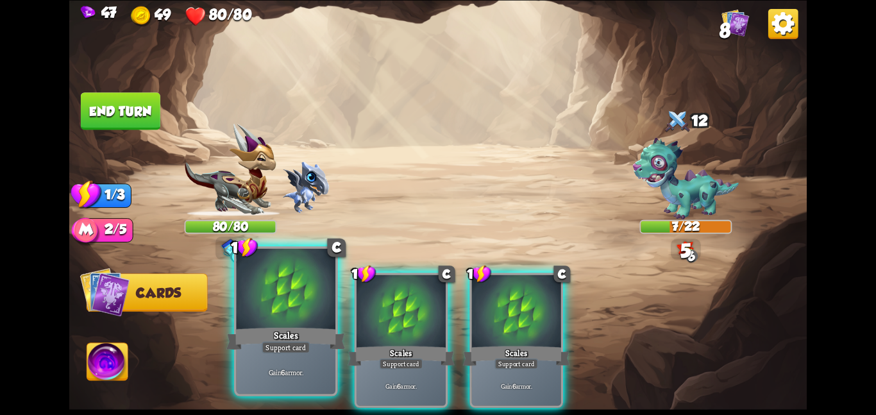
click at [292, 312] on div at bounding box center [285, 289] width 99 height 83
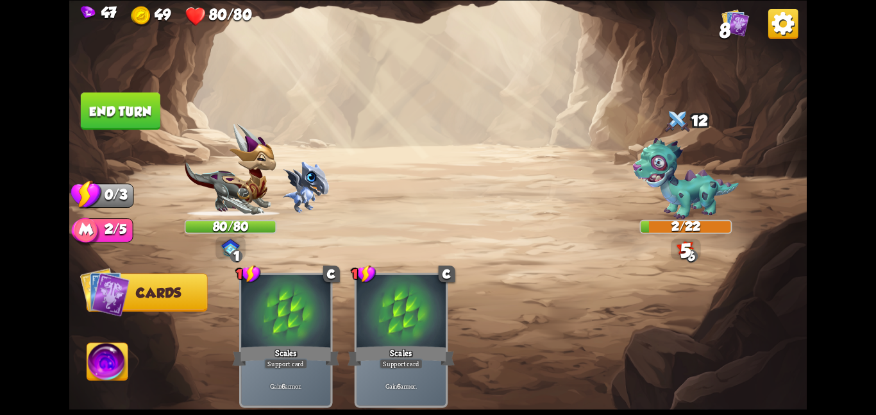
click at [105, 349] on img at bounding box center [107, 364] width 41 height 42
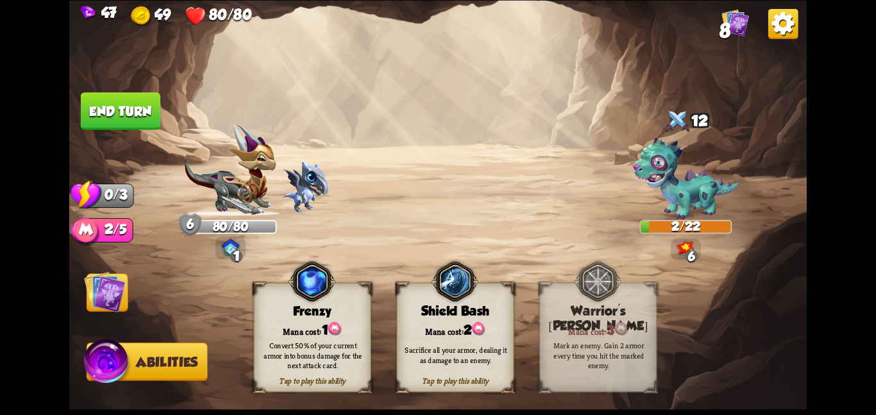
click at [417, 313] on div "Shield Bash" at bounding box center [455, 310] width 117 height 15
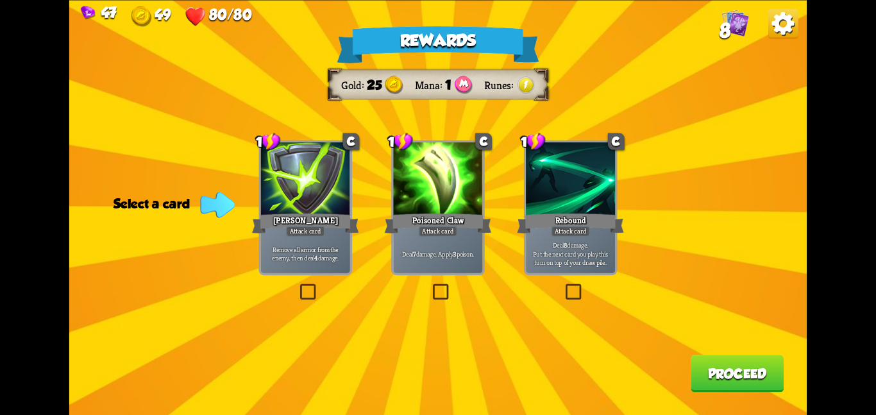
click at [419, 267] on div "Deal 7 damage. Apply 3 poison." at bounding box center [437, 253] width 89 height 39
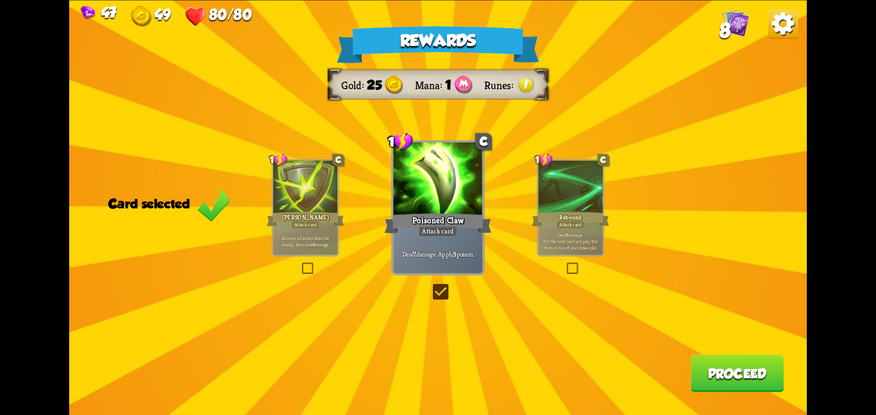
click at [706, 363] on button "Proceed" at bounding box center [736, 372] width 93 height 37
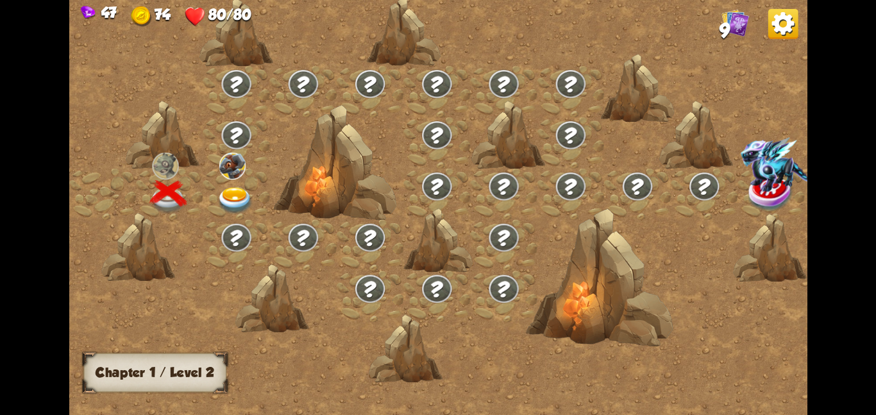
click at [254, 202] on div at bounding box center [236, 193] width 67 height 51
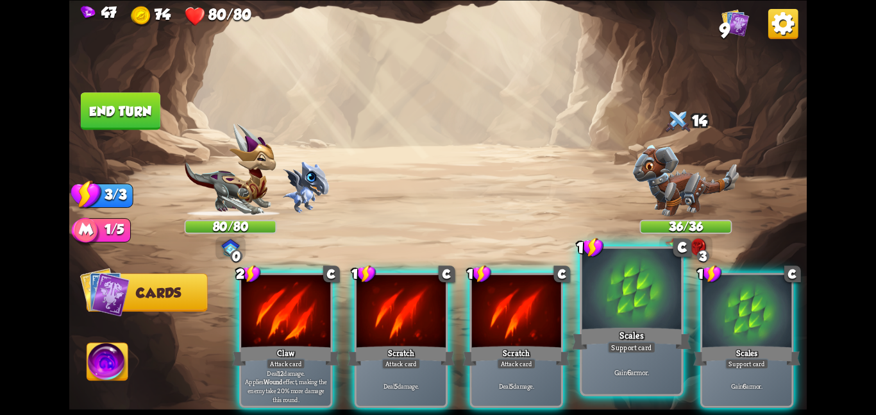
click at [643, 313] on div at bounding box center [631, 289] width 99 height 83
click at [702, 313] on div at bounding box center [746, 311] width 89 height 75
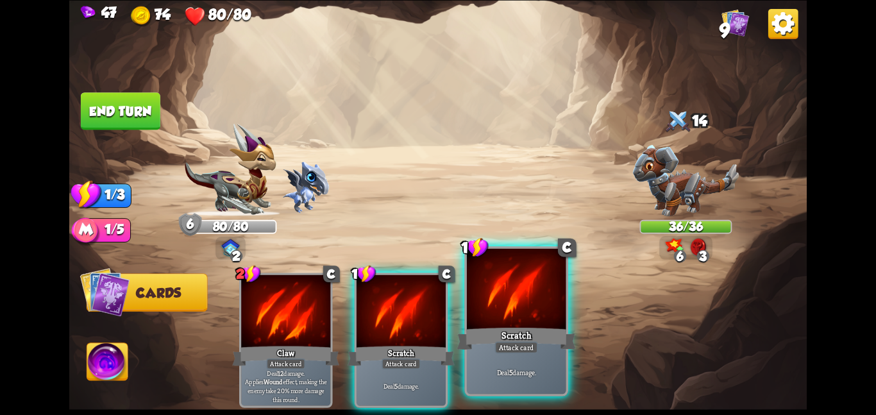
click at [512, 306] on div at bounding box center [516, 289] width 99 height 83
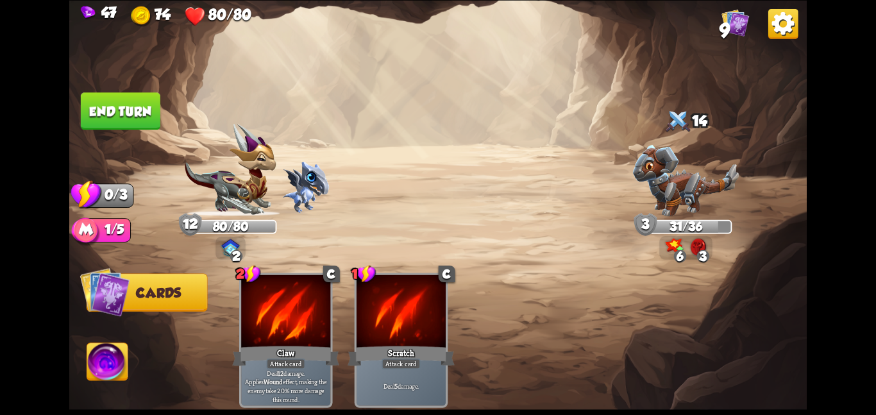
click at [97, 100] on button "End turn" at bounding box center [120, 110] width 79 height 37
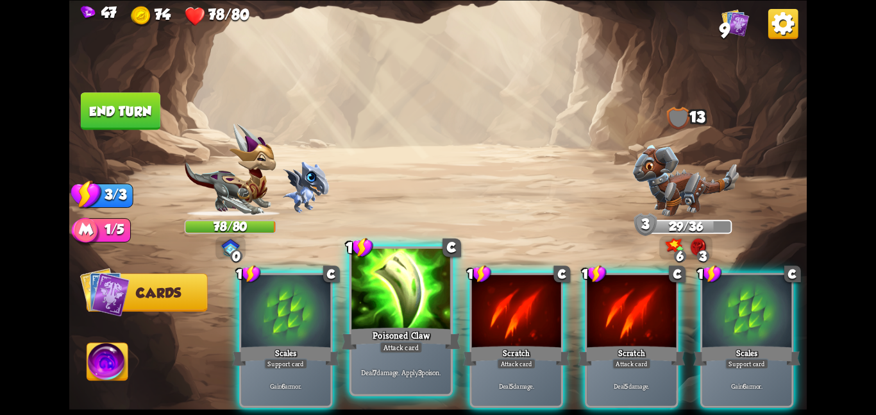
click at [376, 320] on div at bounding box center [400, 289] width 99 height 83
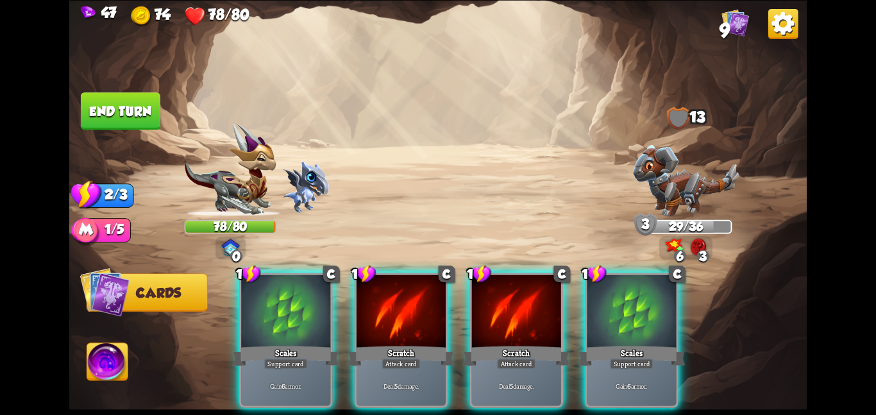
click at [376, 320] on div "1 C Scales Support card Gain 6 armor. 1 C Scratch Attack card Deal 5 damage. 1 …" at bounding box center [512, 322] width 590 height 185
click at [376, 320] on div at bounding box center [400, 311] width 89 height 75
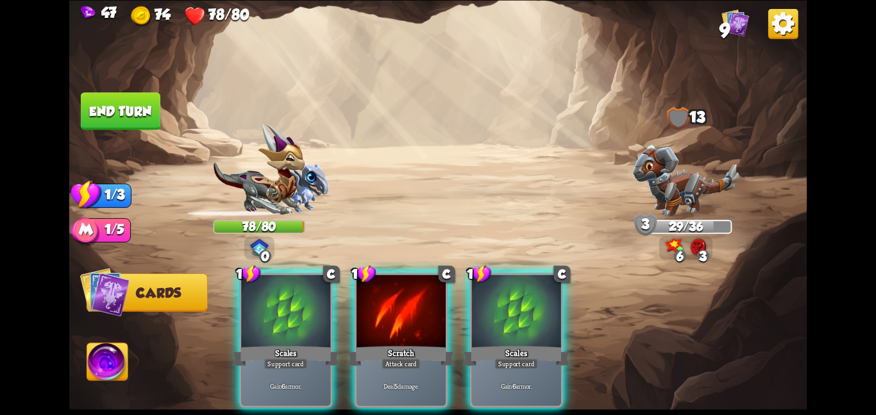
click at [376, 320] on div at bounding box center [400, 311] width 89 height 75
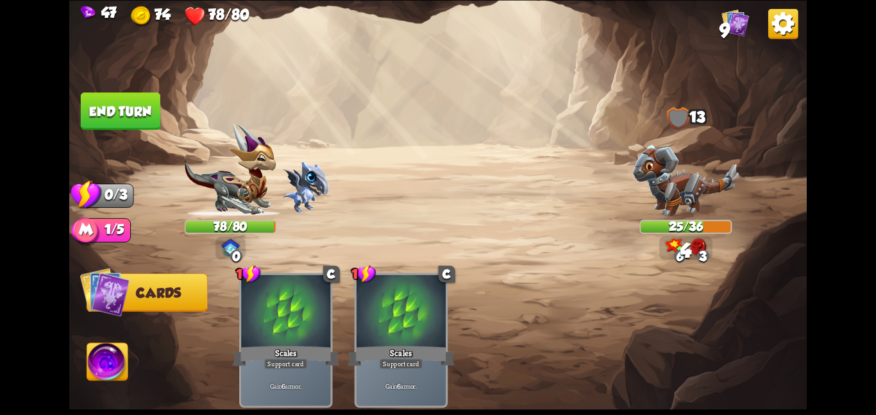
click at [376, 320] on div at bounding box center [400, 311] width 89 height 75
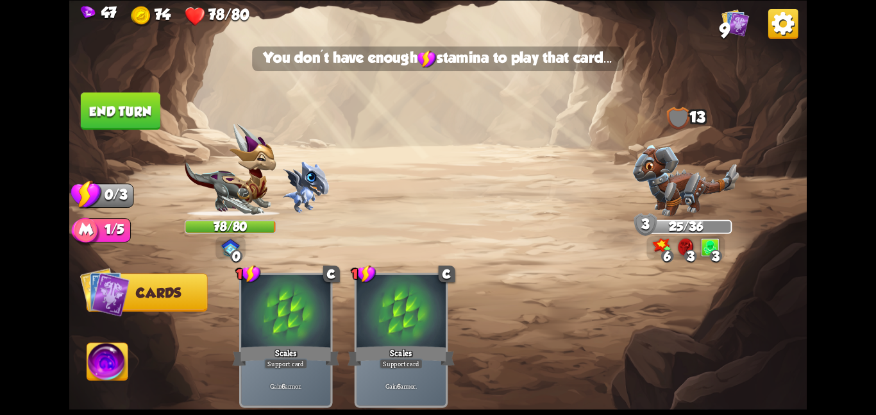
click at [128, 124] on button "End turn" at bounding box center [120, 110] width 79 height 37
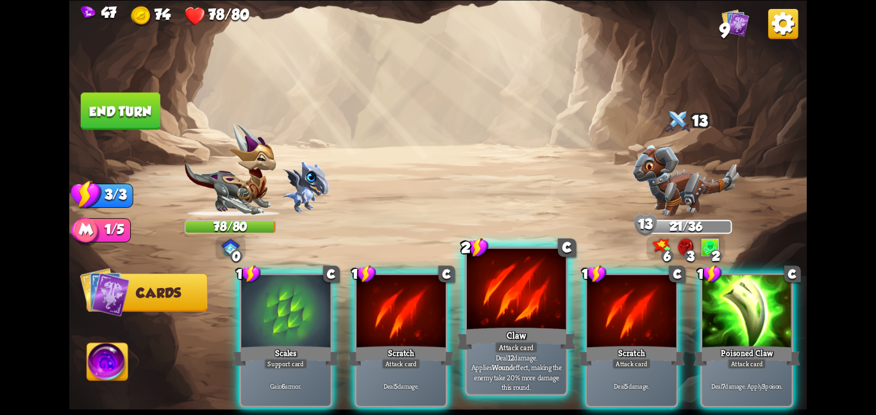
click at [510, 324] on div at bounding box center [516, 289] width 99 height 83
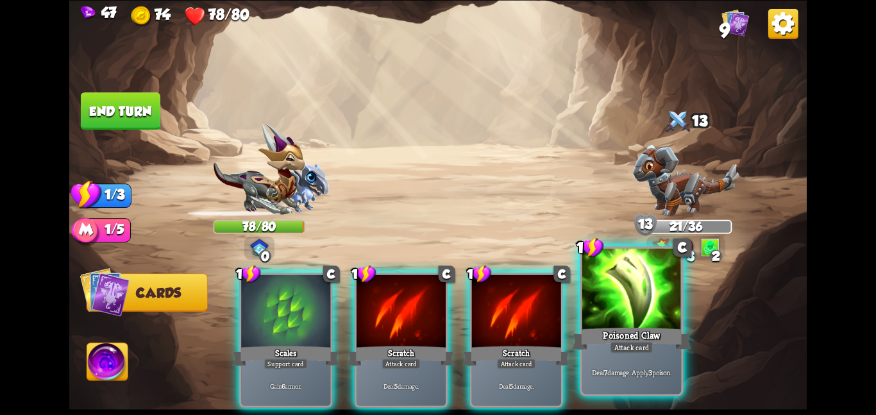
click at [624, 308] on div at bounding box center [631, 289] width 99 height 83
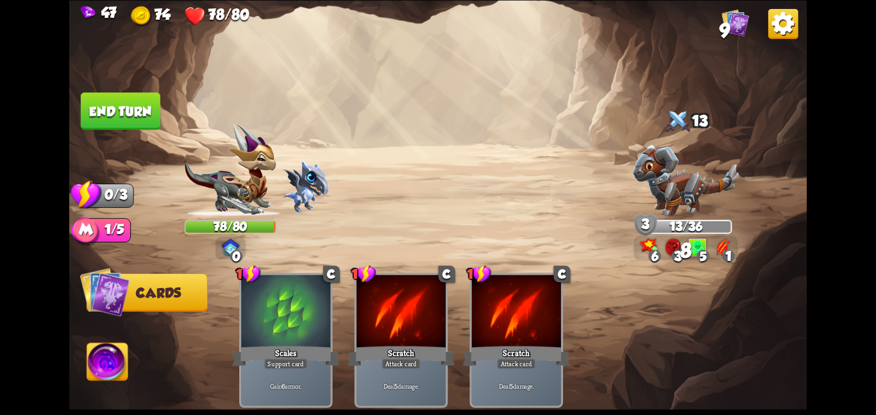
click at [99, 110] on button "End turn" at bounding box center [120, 110] width 79 height 37
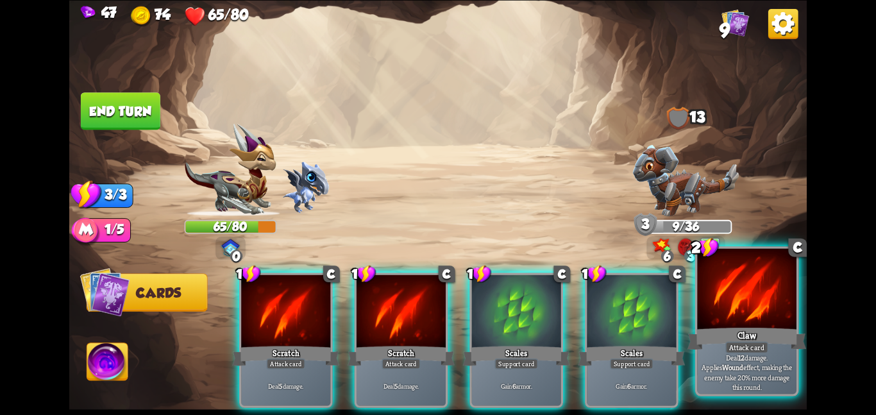
click at [745, 293] on div at bounding box center [746, 289] width 99 height 83
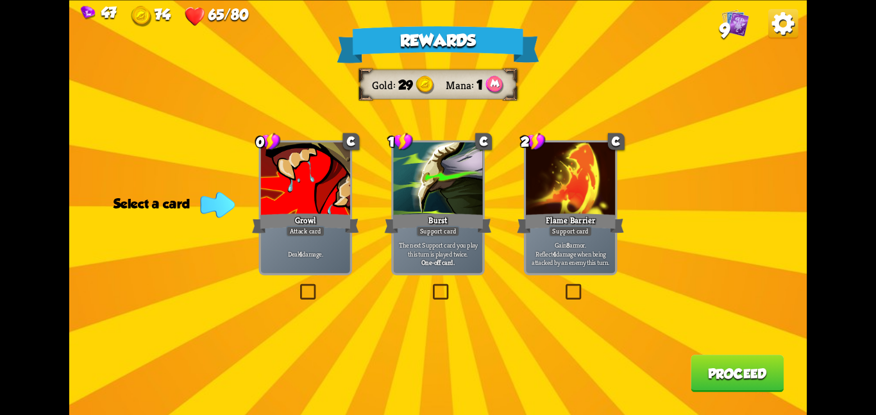
click at [581, 265] on p "Gain 8 armor. Reflect 4 damage when being attacked by an enemy this turn." at bounding box center [570, 253] width 85 height 26
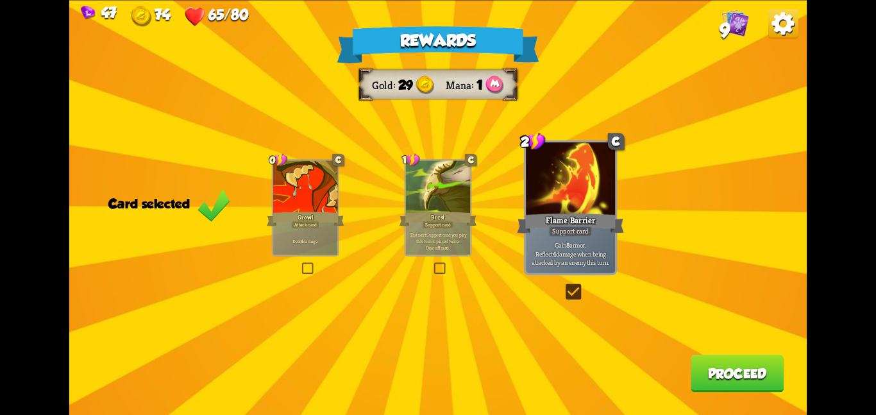
click at [738, 381] on button "Proceed" at bounding box center [736, 372] width 93 height 37
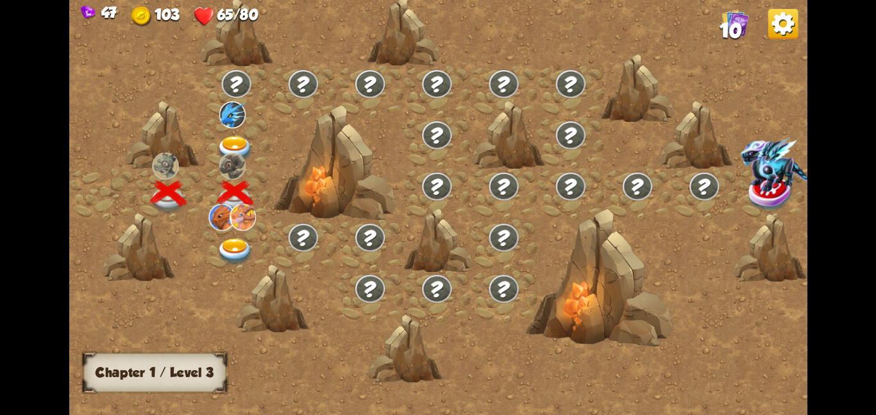
click at [229, 138] on img at bounding box center [235, 148] width 37 height 27
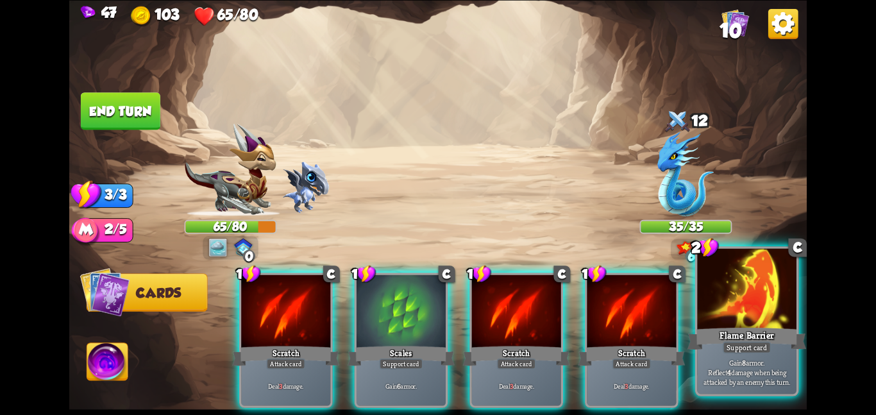
click at [751, 289] on div at bounding box center [746, 289] width 99 height 83
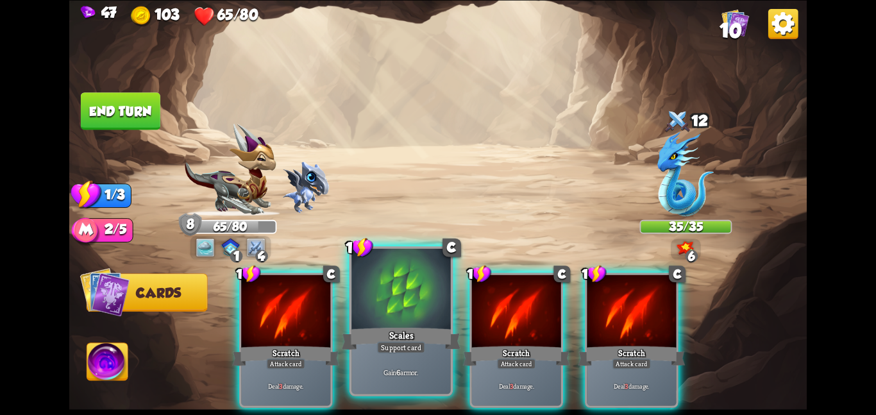
click at [409, 292] on div at bounding box center [400, 289] width 99 height 83
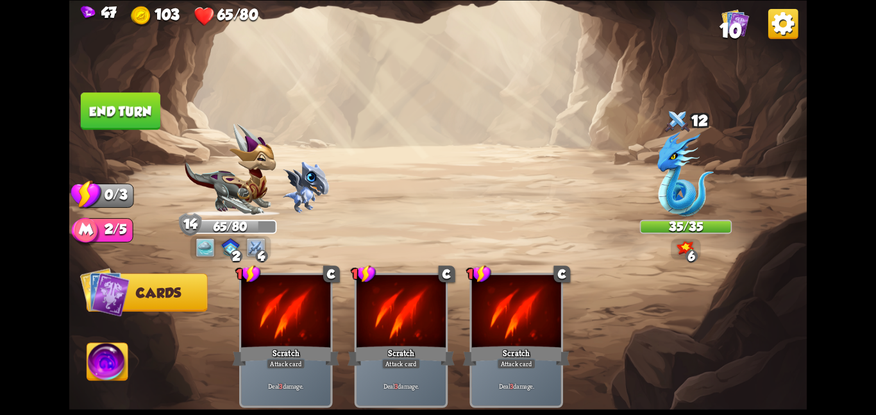
click at [143, 110] on button "End turn" at bounding box center [120, 110] width 79 height 37
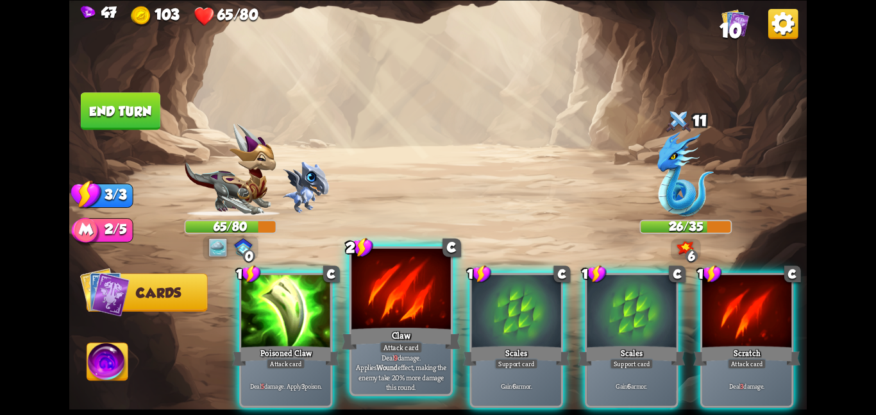
click at [394, 333] on div "Claw" at bounding box center [401, 338] width 119 height 26
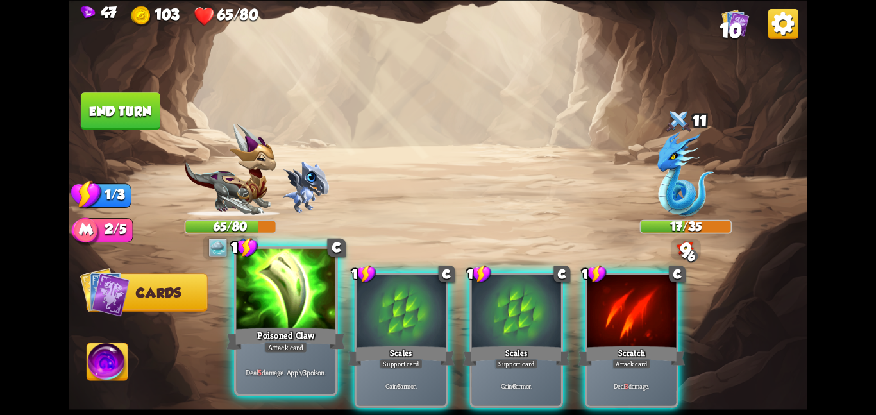
click at [268, 295] on div at bounding box center [285, 289] width 99 height 83
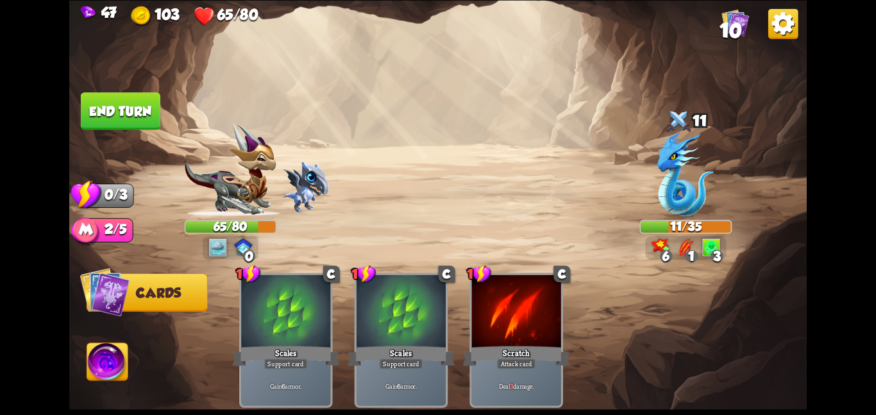
click at [137, 111] on button "End turn" at bounding box center [120, 110] width 79 height 37
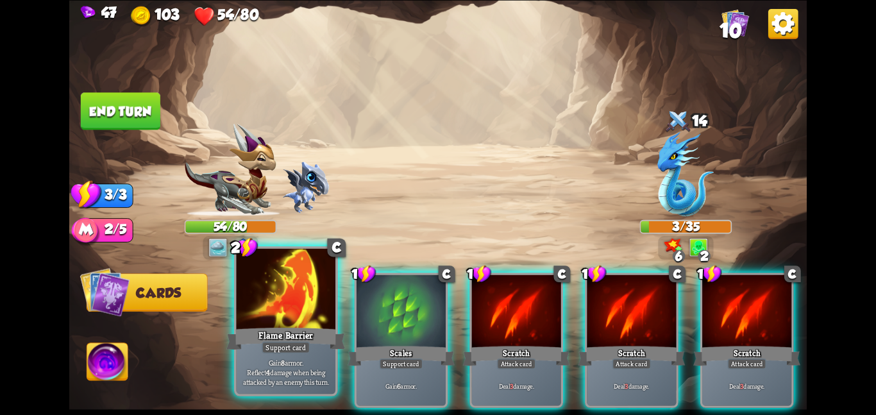
click at [279, 294] on div at bounding box center [285, 289] width 99 height 83
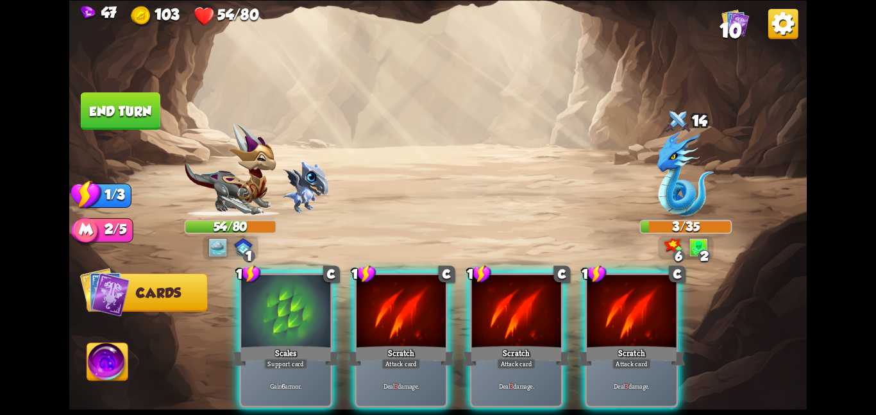
click at [279, 294] on div at bounding box center [285, 311] width 89 height 75
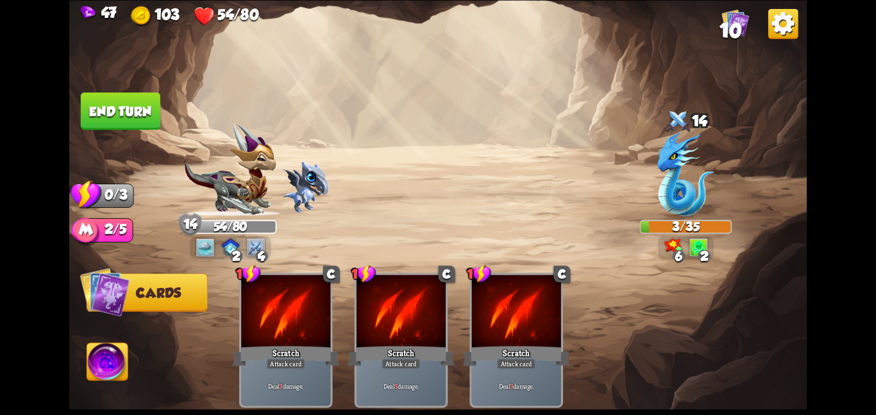
click at [122, 106] on button "End turn" at bounding box center [120, 110] width 79 height 37
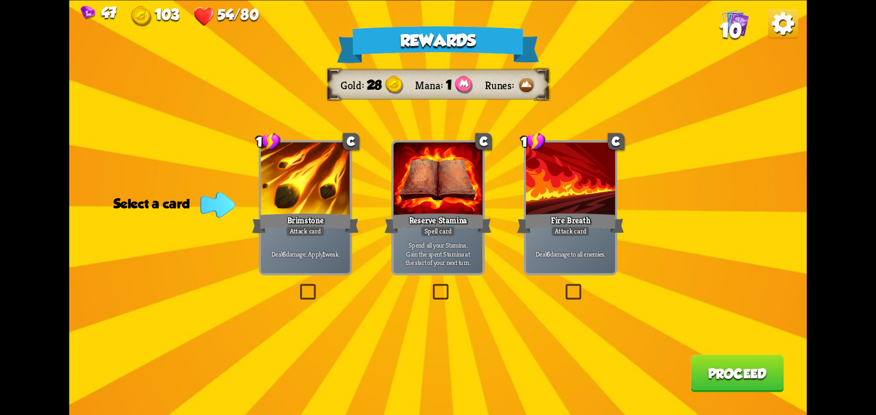
click at [281, 197] on div at bounding box center [305, 179] width 89 height 75
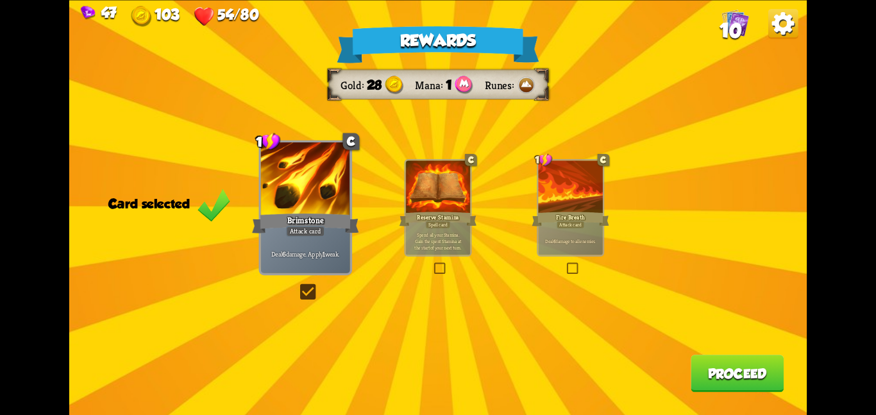
click at [705, 369] on button "Proceed" at bounding box center [736, 372] width 93 height 37
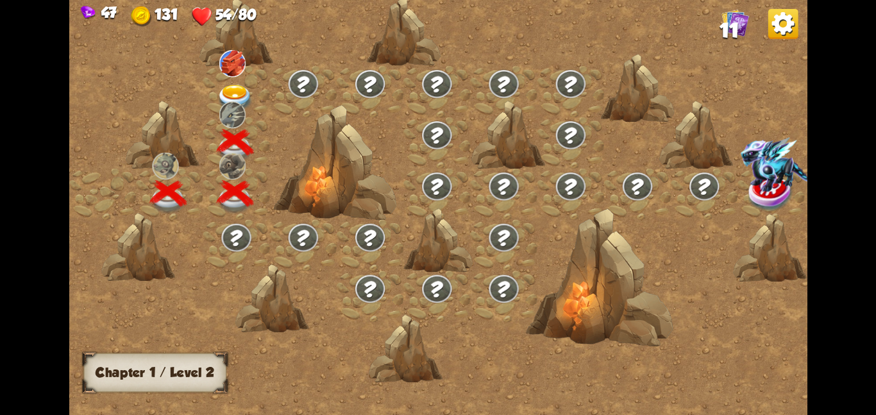
click at [254, 78] on div at bounding box center [236, 90] width 67 height 51
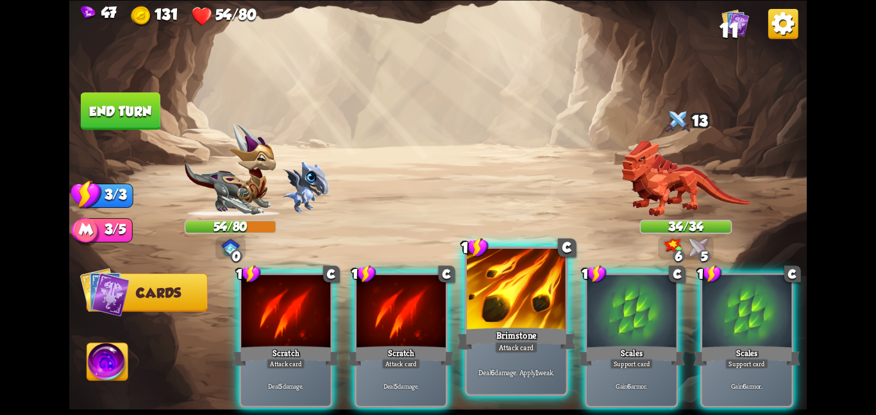
click at [519, 307] on div at bounding box center [516, 289] width 99 height 83
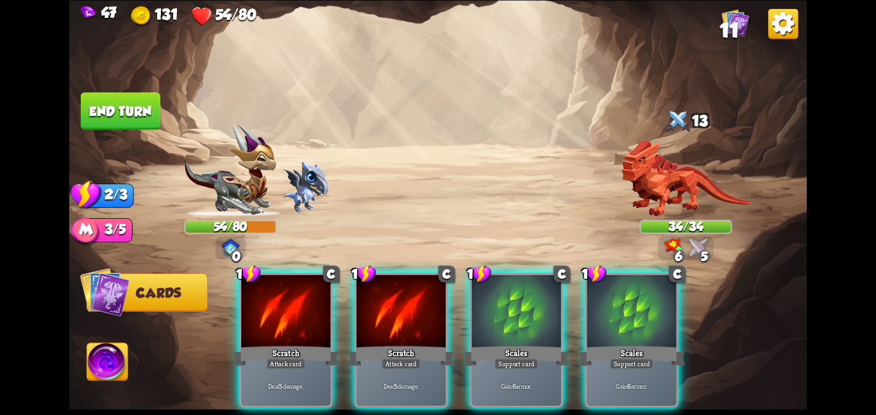
click at [519, 307] on div at bounding box center [516, 311] width 89 height 75
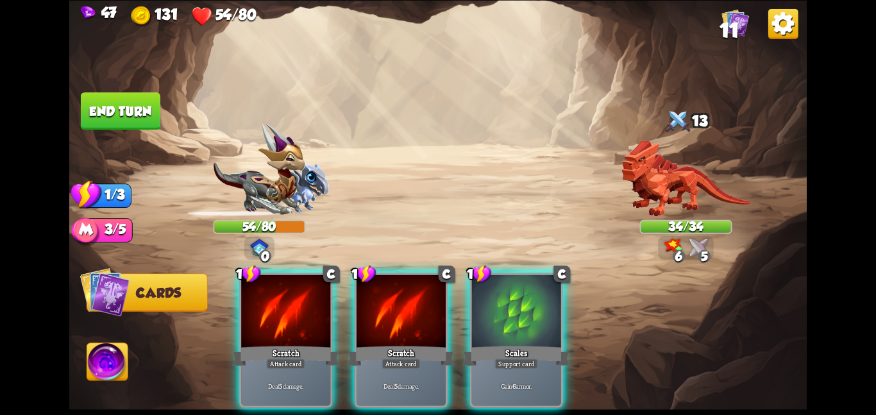
click at [519, 307] on div at bounding box center [516, 311] width 89 height 75
click at [519, 307] on div "1 C Scratch Attack card Deal 5 damage. 1 C Scratch Attack card Deal 5 damage. 1…" at bounding box center [512, 322] width 590 height 185
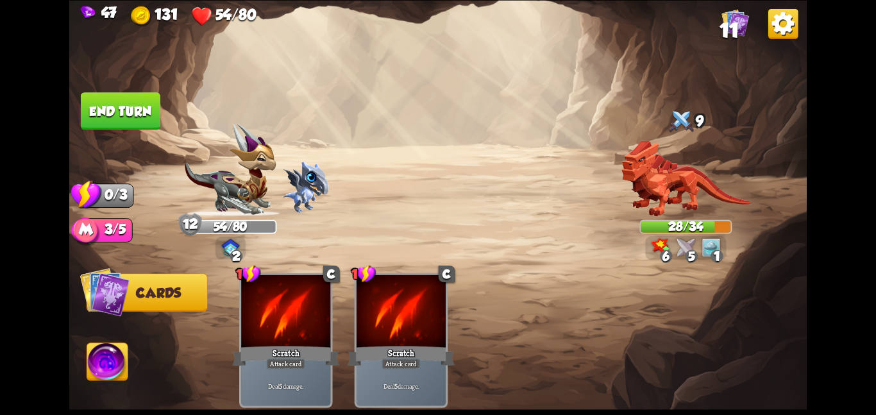
click at [110, 104] on button "End turn" at bounding box center [120, 110] width 79 height 37
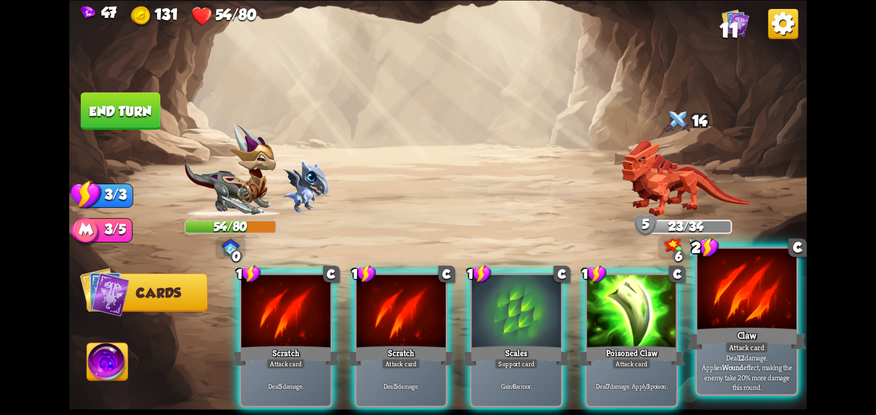
click at [722, 336] on div "Claw" at bounding box center [746, 338] width 119 height 26
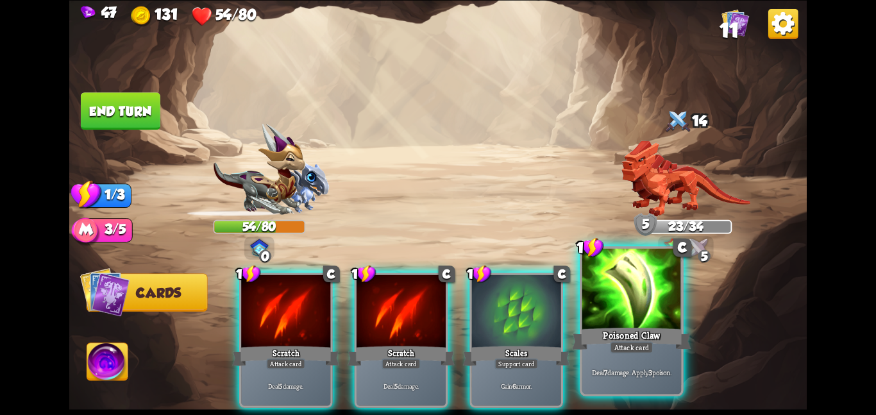
click at [642, 313] on div at bounding box center [631, 289] width 99 height 83
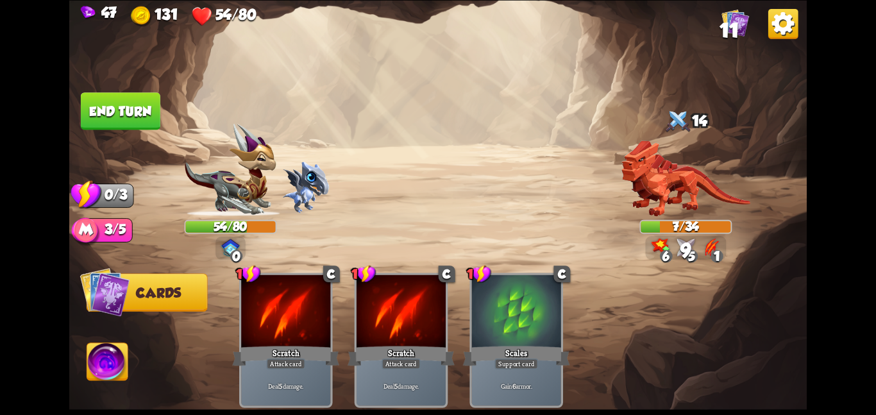
click at [95, 97] on button "End turn" at bounding box center [120, 110] width 79 height 37
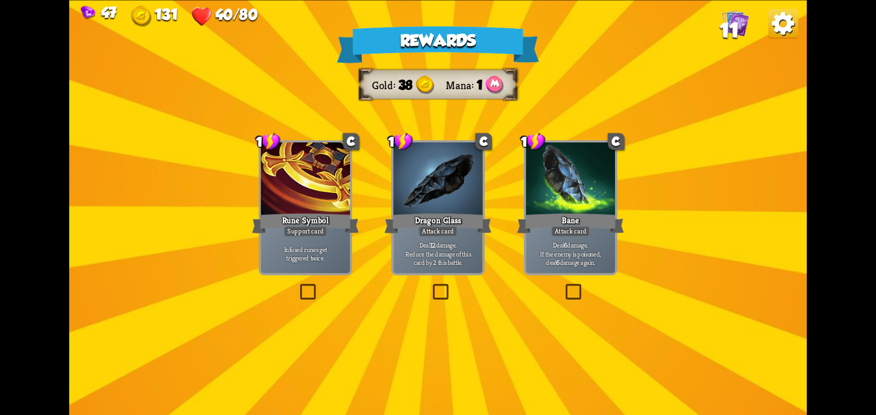
click at [438, 215] on div "Dragon Glass" at bounding box center [438, 223] width 107 height 24
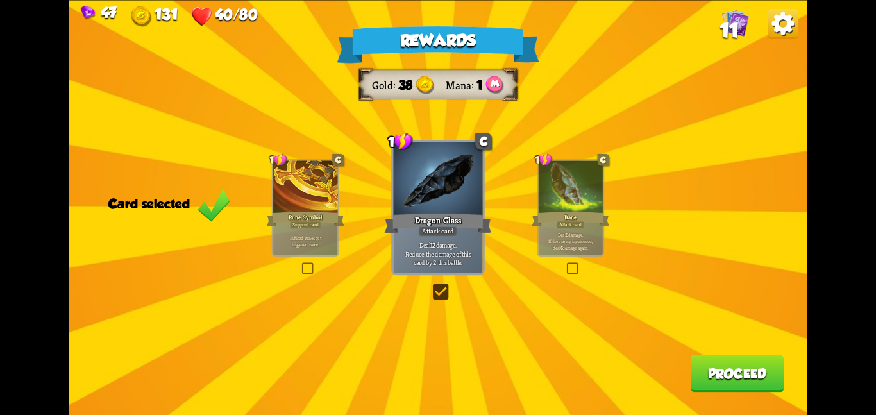
click at [774, 374] on button "Proceed" at bounding box center [736, 372] width 93 height 37
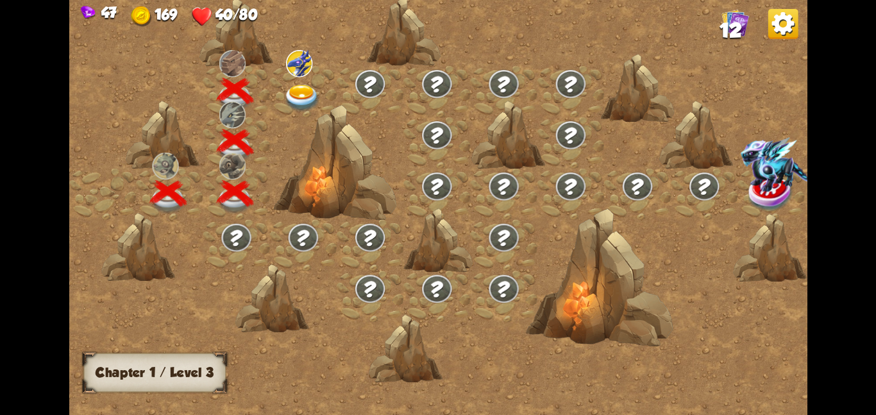
click at [288, 93] on img at bounding box center [301, 97] width 37 height 27
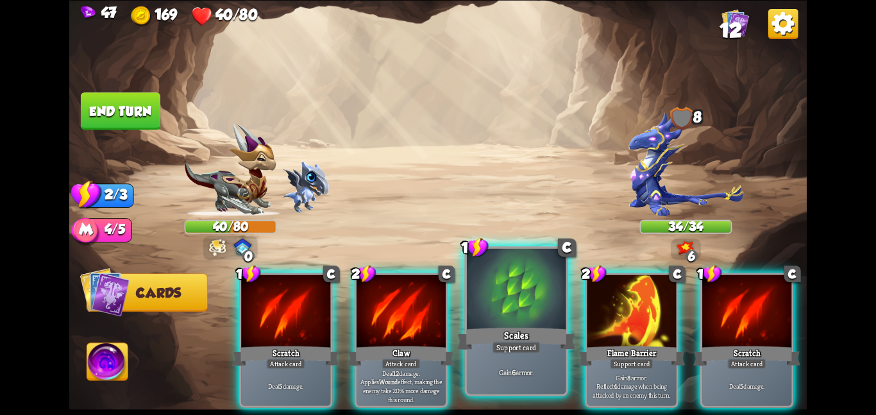
click at [533, 353] on div "Gain 6 armor." at bounding box center [516, 371] width 99 height 43
click at [586, 366] on div "Gain 8 armor. Reflect 4 damage when being attacked by an enemy this turn." at bounding box center [630, 385] width 89 height 39
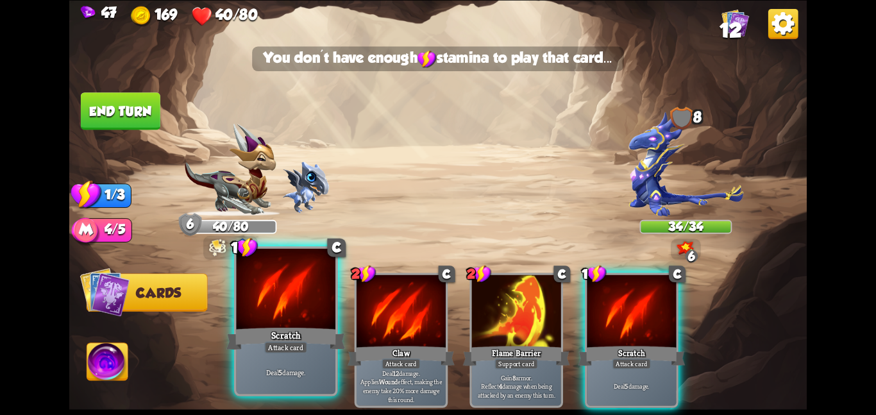
click at [272, 320] on div at bounding box center [285, 289] width 99 height 83
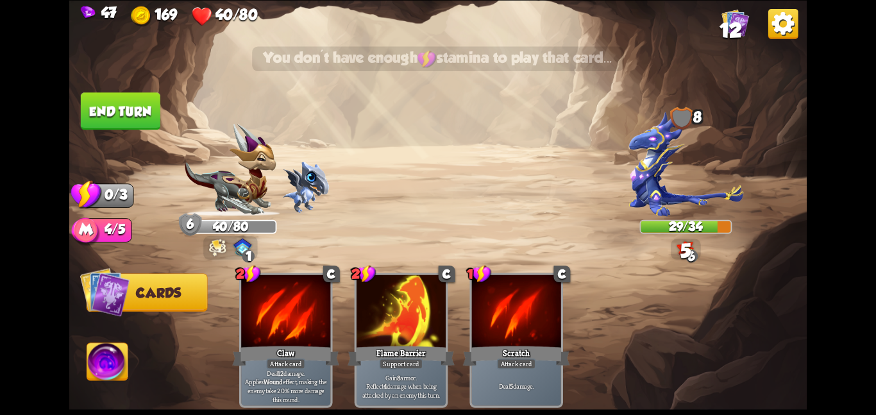
click at [92, 99] on button "End turn" at bounding box center [120, 110] width 79 height 37
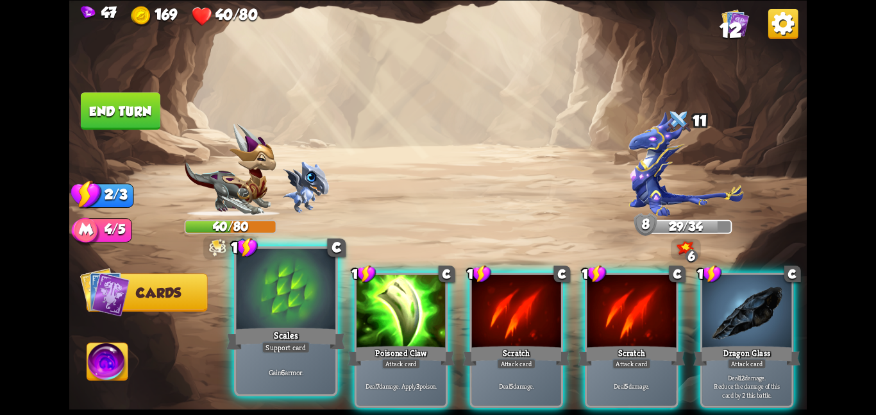
click at [297, 306] on div at bounding box center [285, 289] width 99 height 83
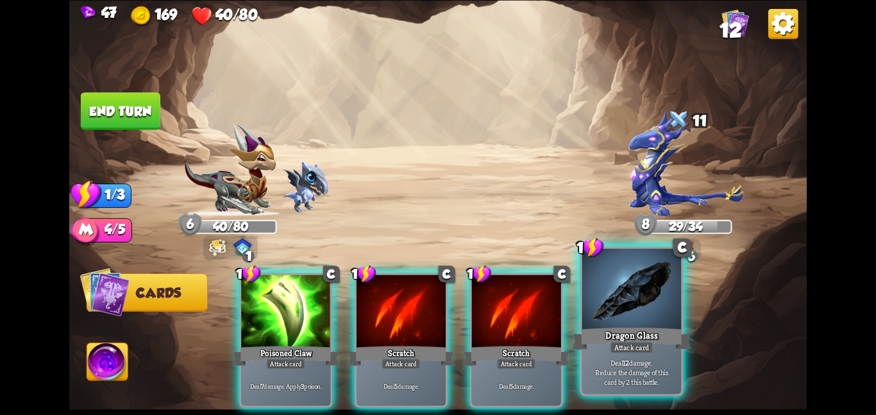
click at [651, 317] on div at bounding box center [631, 289] width 99 height 83
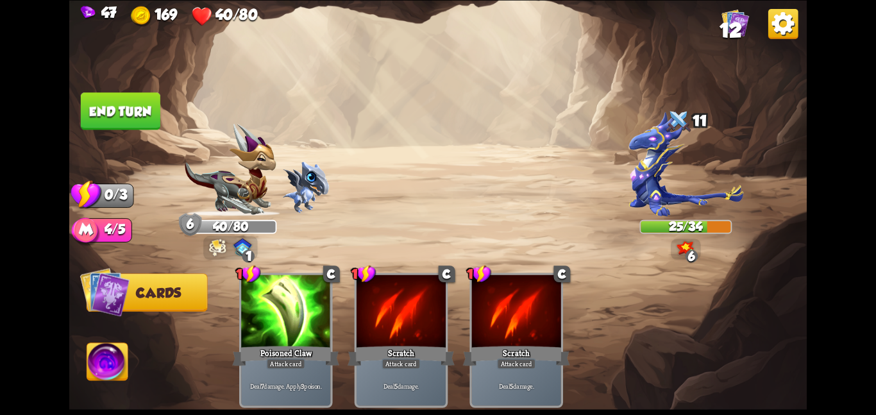
click at [106, 111] on button "End turn" at bounding box center [120, 110] width 79 height 37
